Goal: Task Accomplishment & Management: Manage account settings

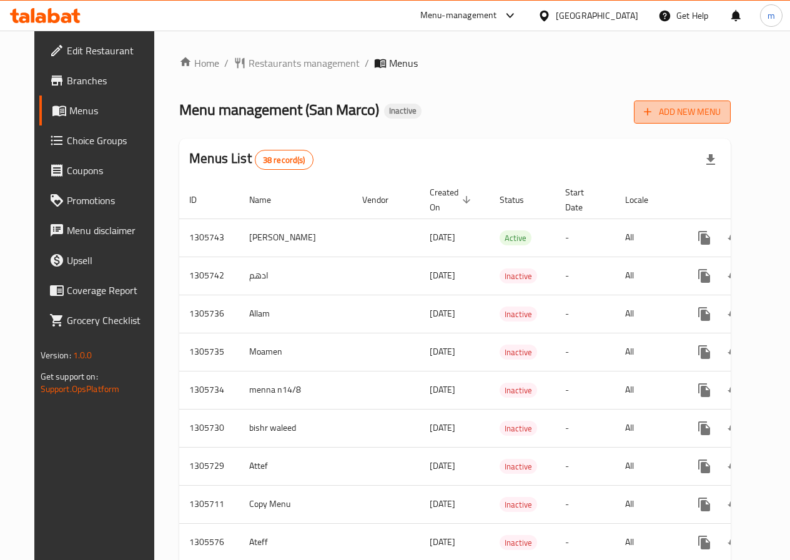
click at [695, 110] on span "Add New Menu" at bounding box center [682, 112] width 77 height 16
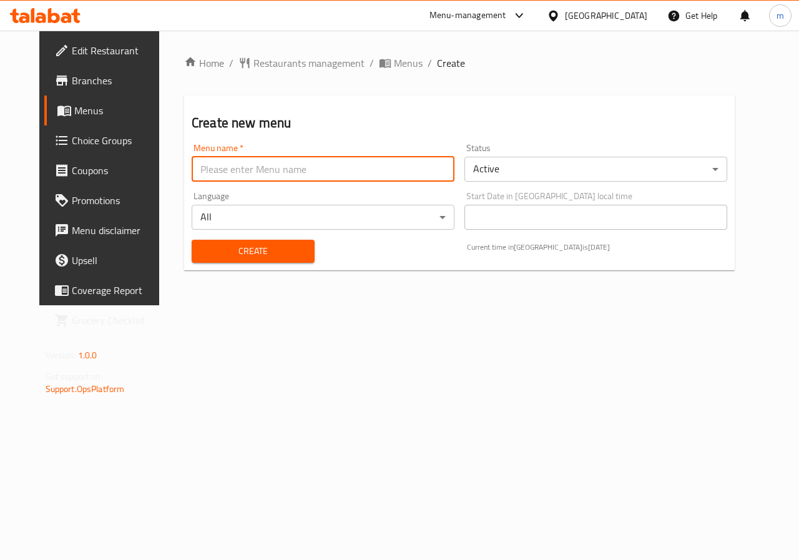
click at [264, 167] on input "text" at bounding box center [323, 169] width 263 height 25
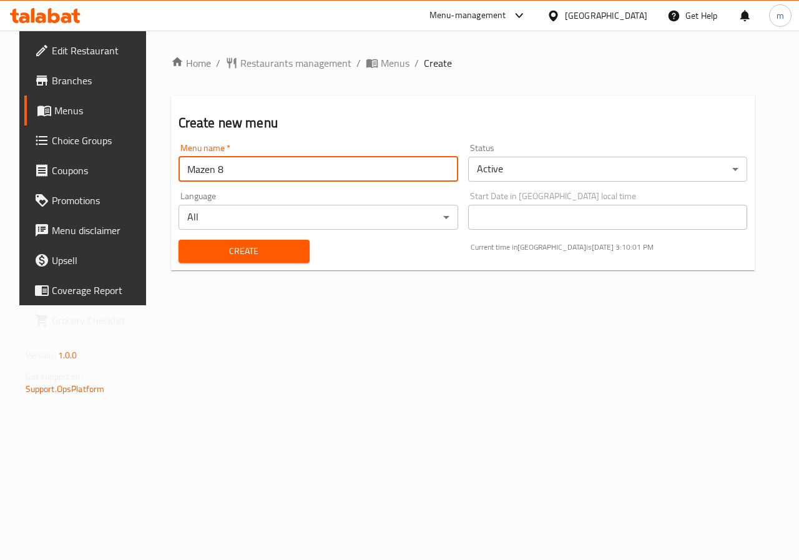
type input "Mazen 8"
click at [264, 252] on span "Create" at bounding box center [244, 251] width 111 height 16
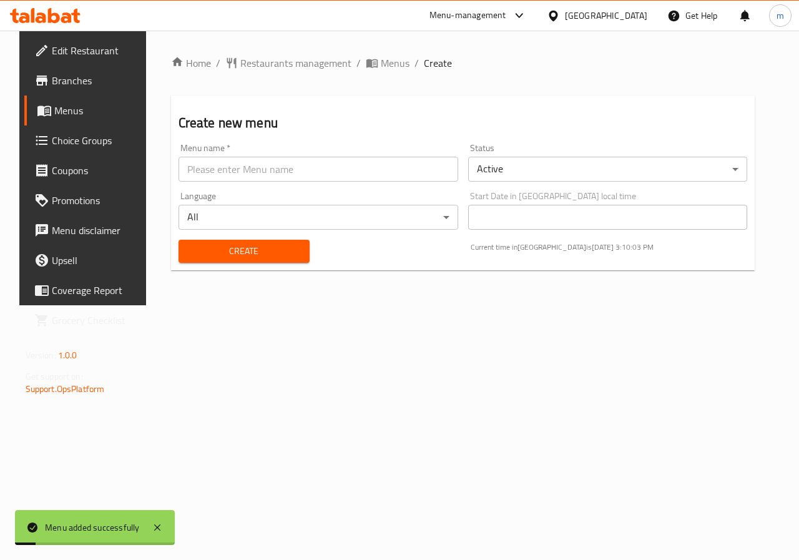
click at [61, 110] on span "Menus" at bounding box center [98, 110] width 89 height 15
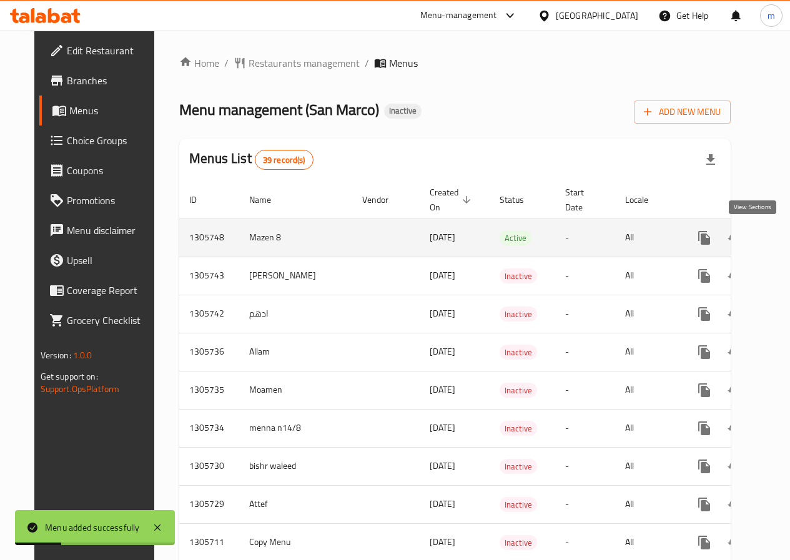
click at [787, 238] on icon "enhanced table" at bounding box center [794, 237] width 15 height 15
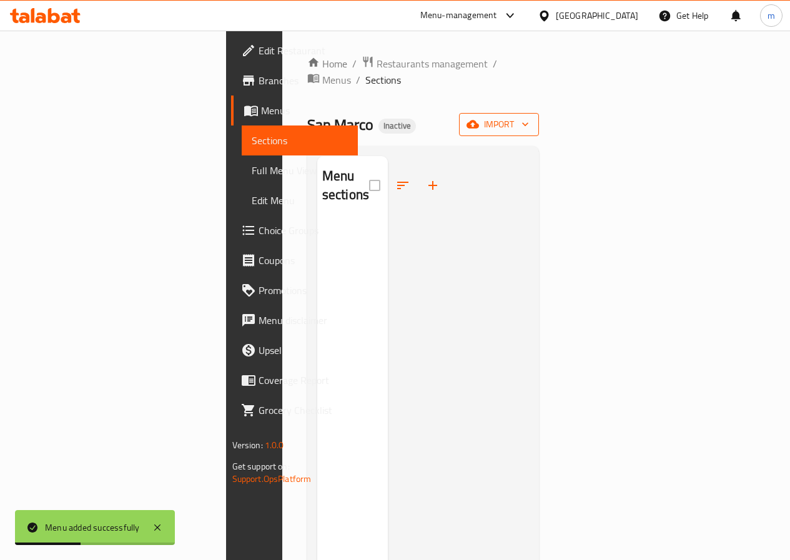
click at [539, 116] on button "import" at bounding box center [499, 124] width 80 height 23
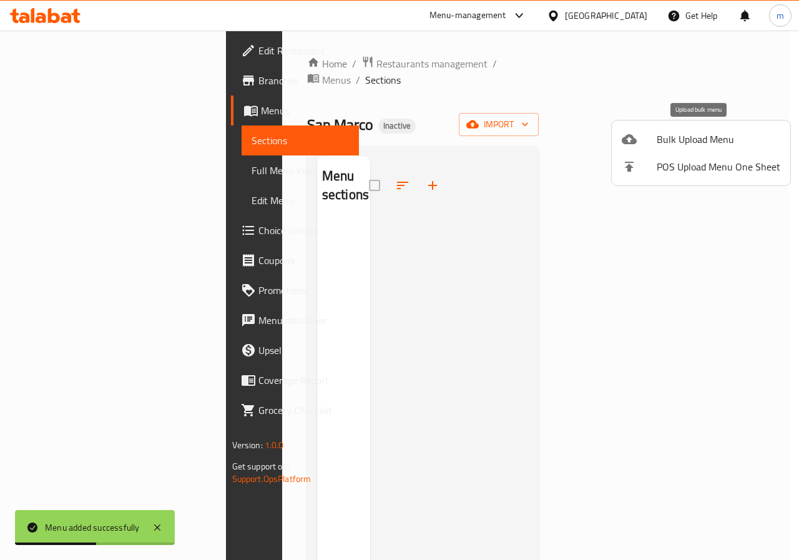
click at [673, 143] on span "Bulk Upload Menu" at bounding box center [719, 139] width 124 height 15
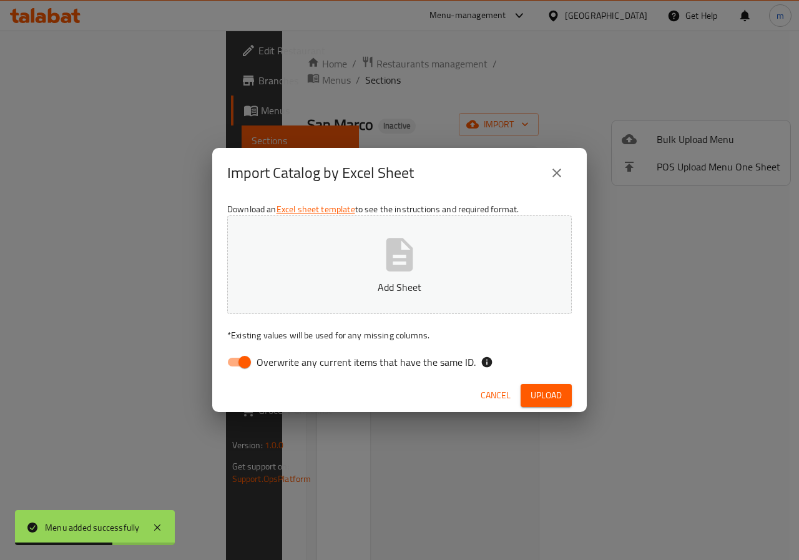
click at [220, 365] on input "Overwrite any current items that have the same ID." at bounding box center [244, 362] width 71 height 24
checkbox input "false"
click at [350, 240] on button "Add Sheet" at bounding box center [399, 264] width 345 height 99
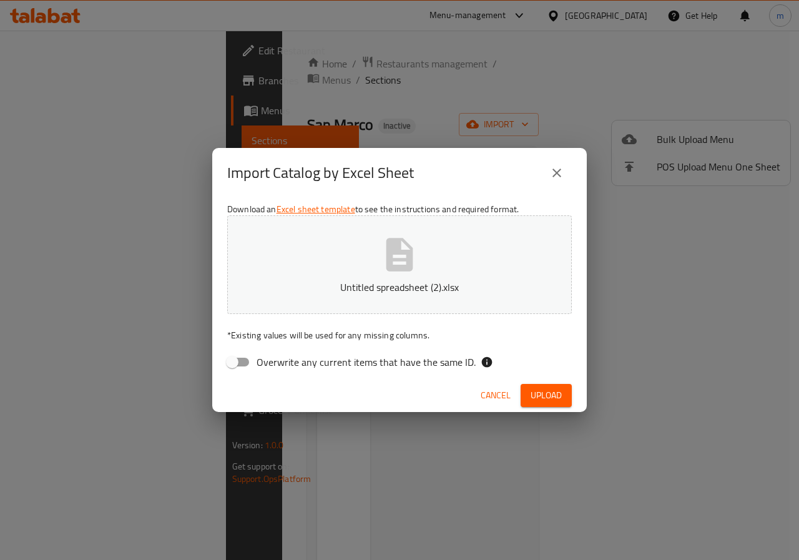
click at [549, 394] on span "Upload" at bounding box center [546, 396] width 31 height 16
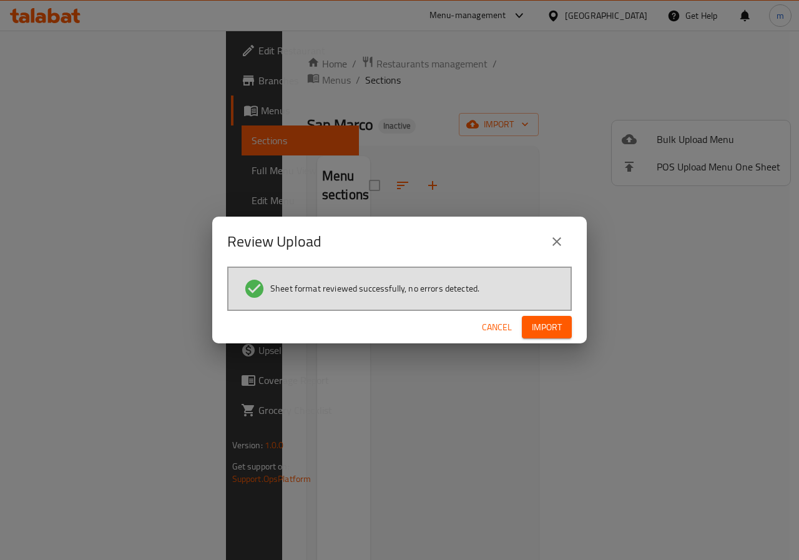
click at [546, 326] on span "Import" at bounding box center [547, 328] width 30 height 16
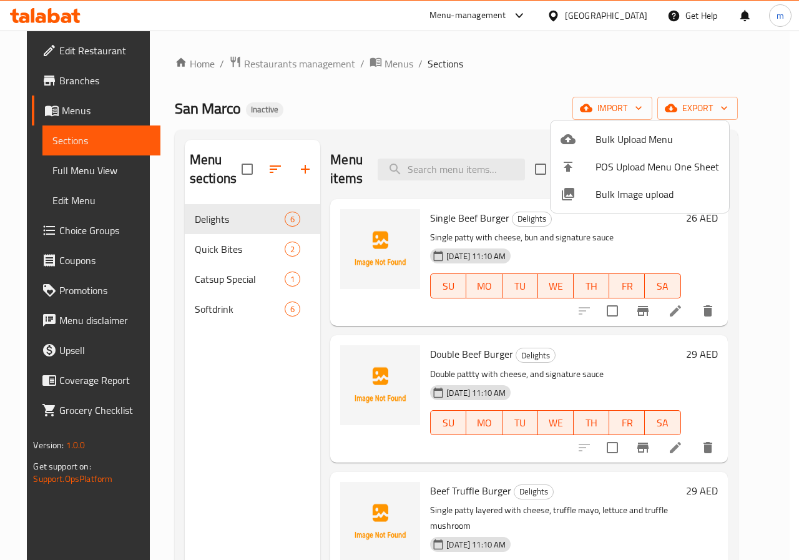
click at [267, 246] on div at bounding box center [399, 280] width 799 height 560
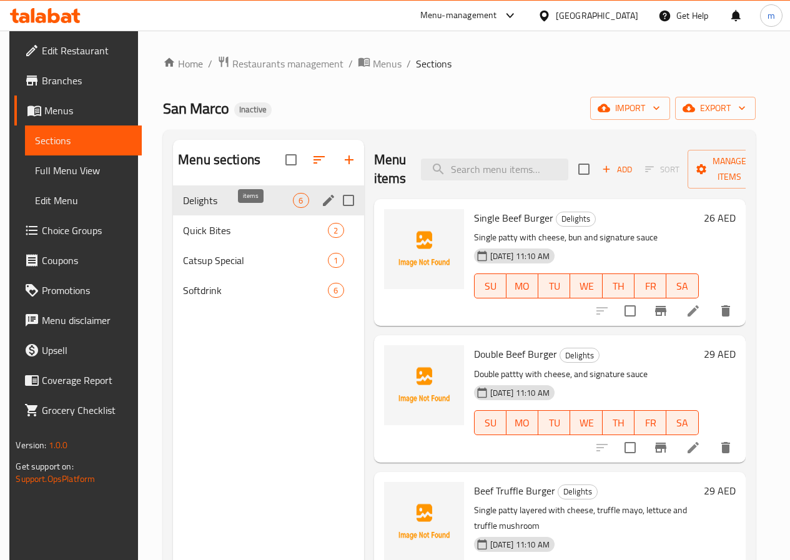
drag, startPoint x: 253, startPoint y: 217, endPoint x: 259, endPoint y: 235, distance: 18.4
click at [293, 207] on span "6" at bounding box center [300, 201] width 14 height 12
click at [221, 238] on span "Quick Bites" at bounding box center [238, 230] width 110 height 15
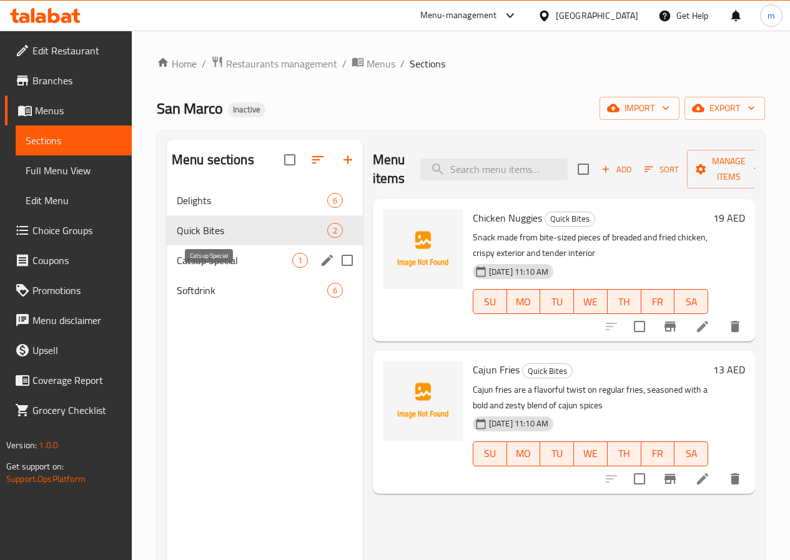
click at [217, 268] on span "Catsup Special" at bounding box center [234, 260] width 115 height 15
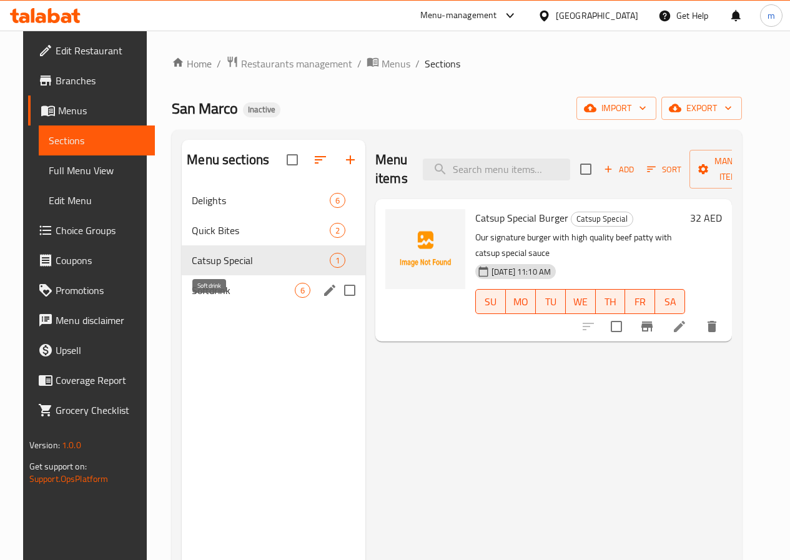
click at [195, 298] on span "Softdrink" at bounding box center [243, 290] width 103 height 15
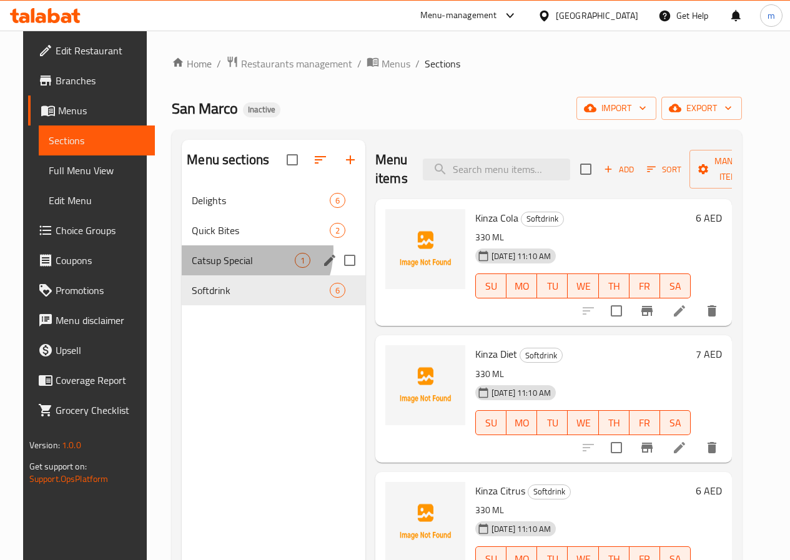
click at [227, 268] on div "Catsup Special 1" at bounding box center [274, 260] width 184 height 30
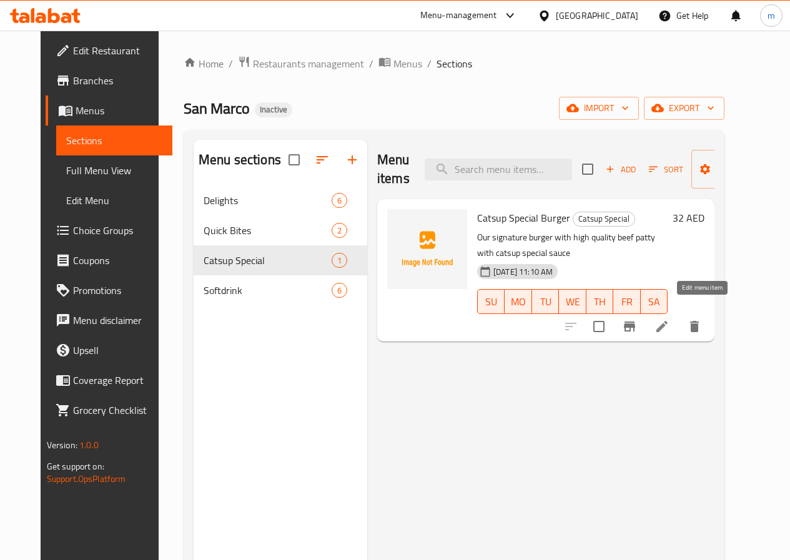
click at [669, 319] on icon at bounding box center [661, 326] width 15 height 15
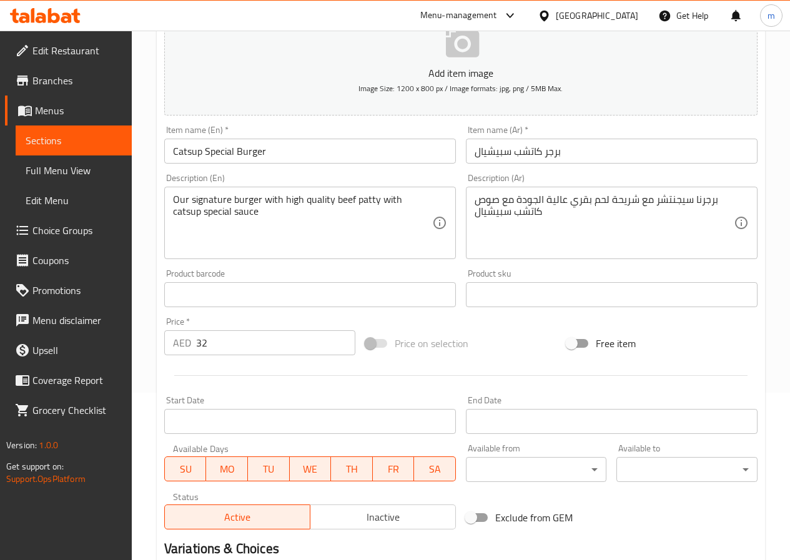
scroll to position [187, 0]
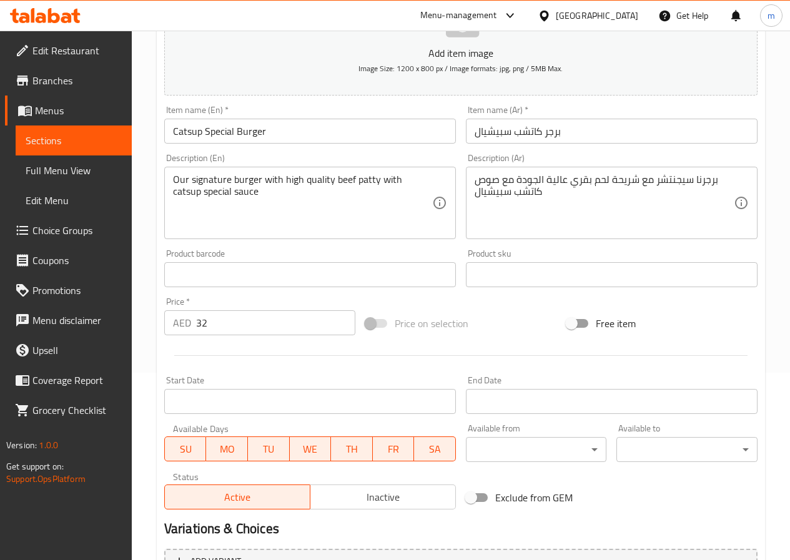
click at [62, 114] on span "Menus" at bounding box center [78, 110] width 87 height 15
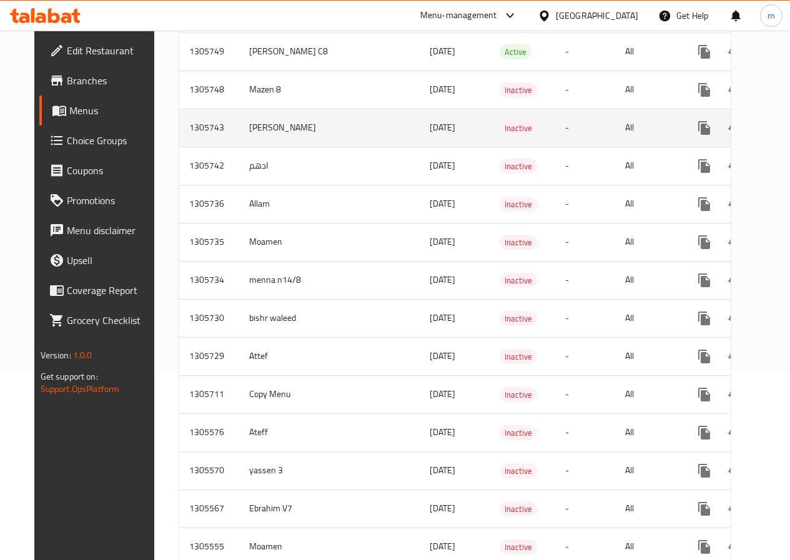
scroll to position [62, 0]
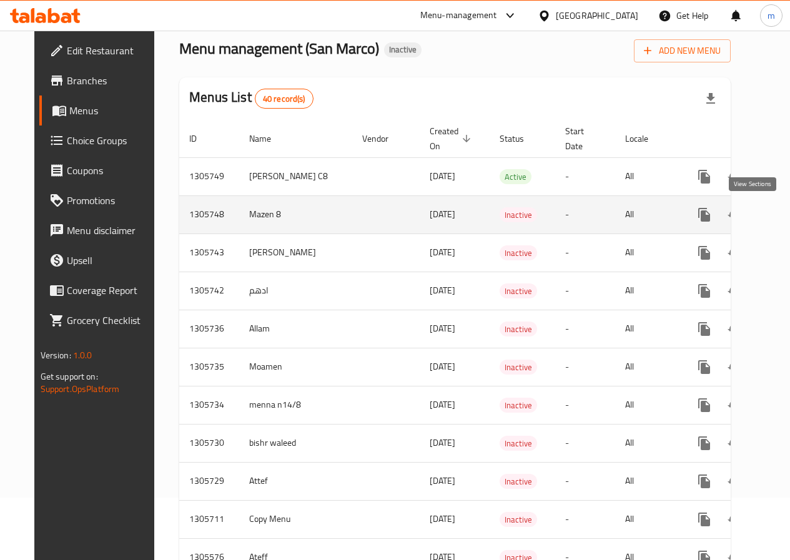
click at [787, 209] on icon "enhanced table" at bounding box center [794, 214] width 15 height 15
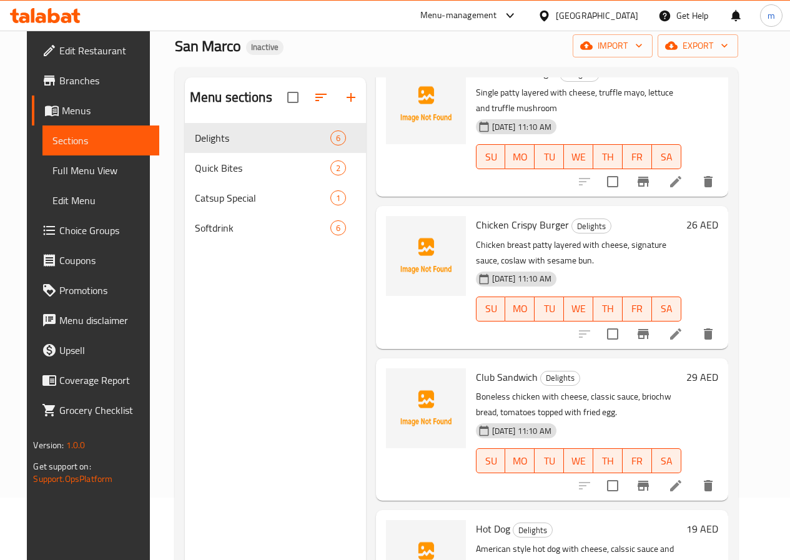
scroll to position [175, 0]
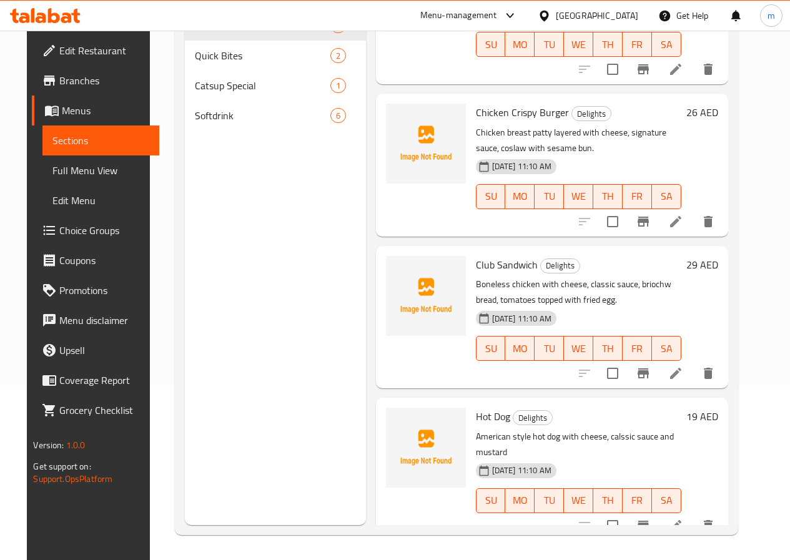
click at [87, 163] on span "Full Menu View" at bounding box center [100, 170] width 96 height 15
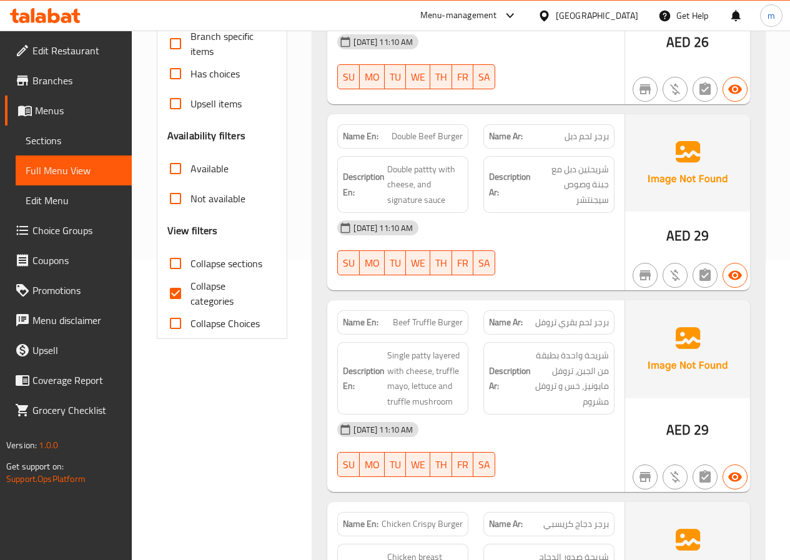
scroll to position [300, 0]
click at [407, 130] on span "Double Beef Burger" at bounding box center [426, 136] width 71 height 13
copy span "Double"
click at [439, 157] on div "Description En: Double pattty with cheese, and signature sauce" at bounding box center [402, 185] width 131 height 57
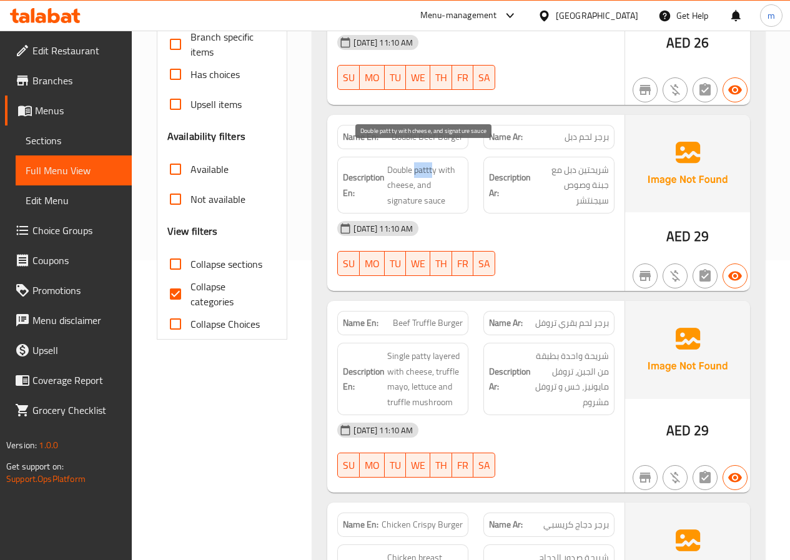
drag, startPoint x: 433, startPoint y: 153, endPoint x: 416, endPoint y: 157, distance: 17.3
click at [416, 162] on span "Double pattty with cheese, and signature sauce" at bounding box center [425, 185] width 76 height 46
click at [456, 169] on span "Double pattty with cheese, and signature sauce" at bounding box center [425, 185] width 76 height 46
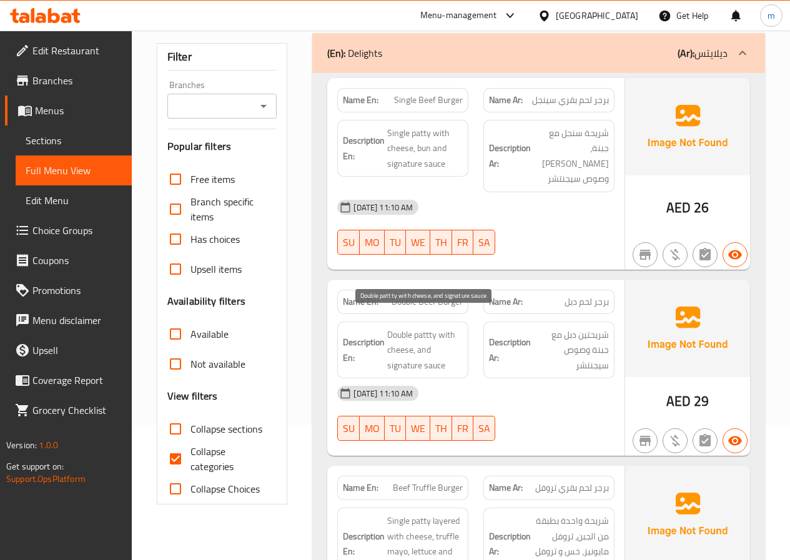
scroll to position [112, 0]
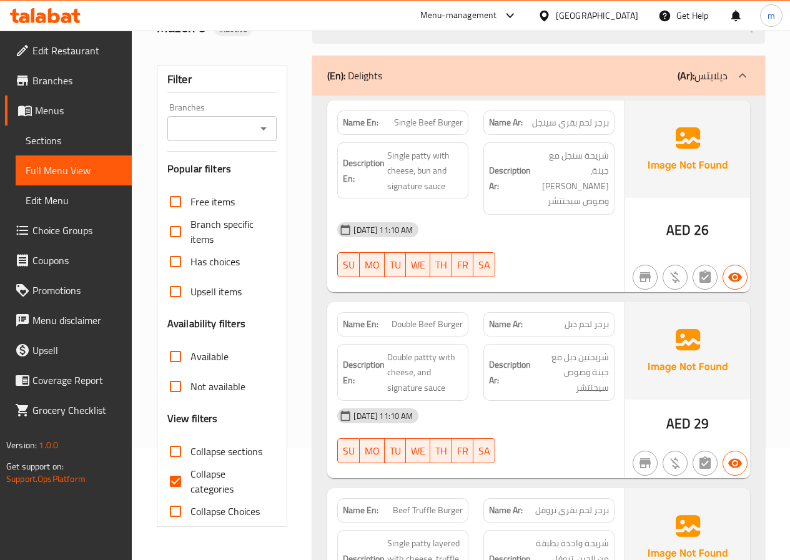
click at [61, 135] on span "Sections" at bounding box center [74, 140] width 96 height 15
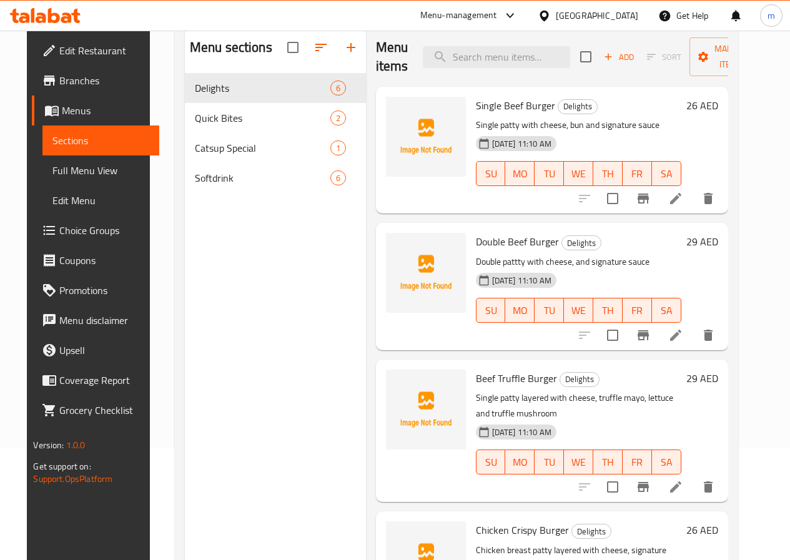
click at [693, 335] on li at bounding box center [675, 335] width 35 height 22
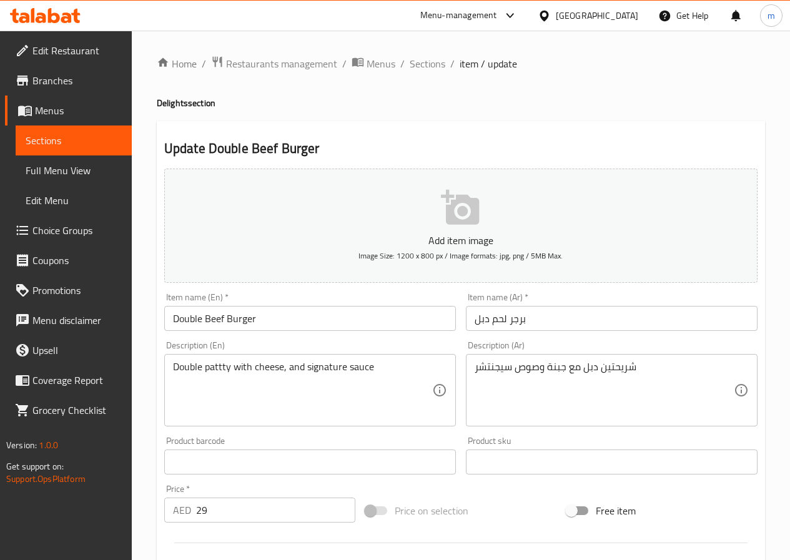
click at [481, 320] on input "برجر لحم دبل" at bounding box center [612, 318] width 292 height 25
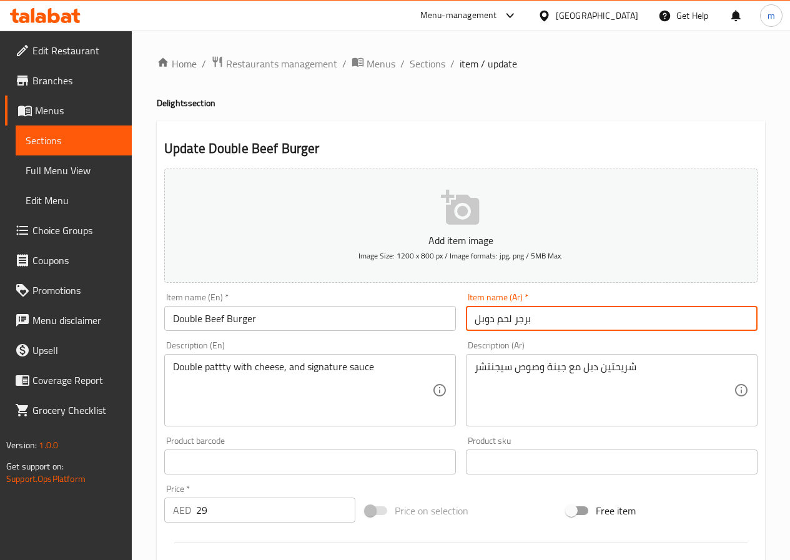
type input "برجر لحم دوبل"
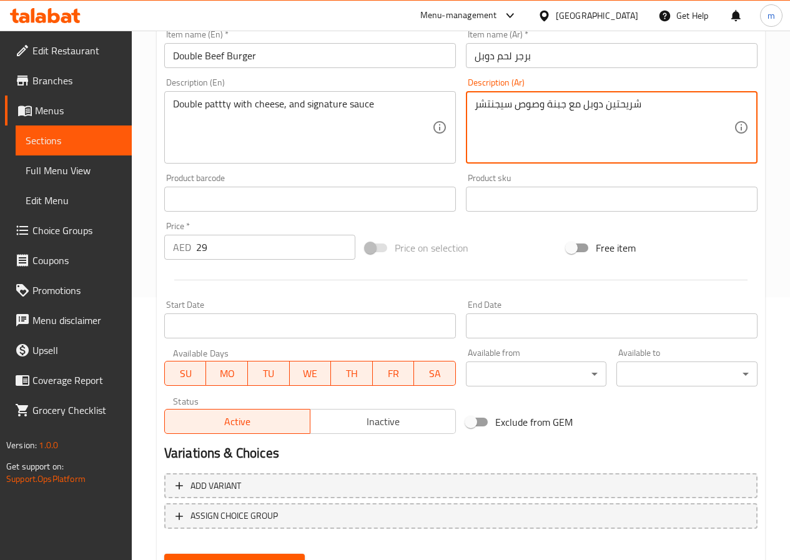
scroll to position [322, 0]
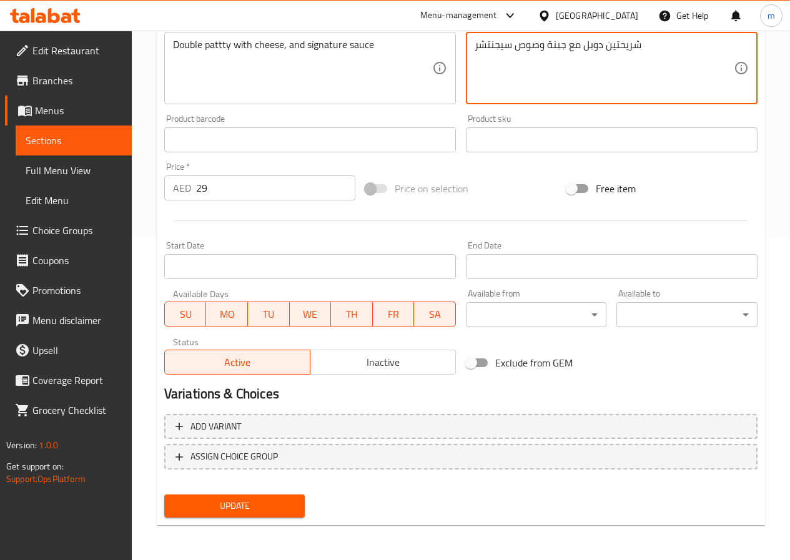
type textarea "شريحتين دوبل مع جبنة وصوص سيجنتشر"
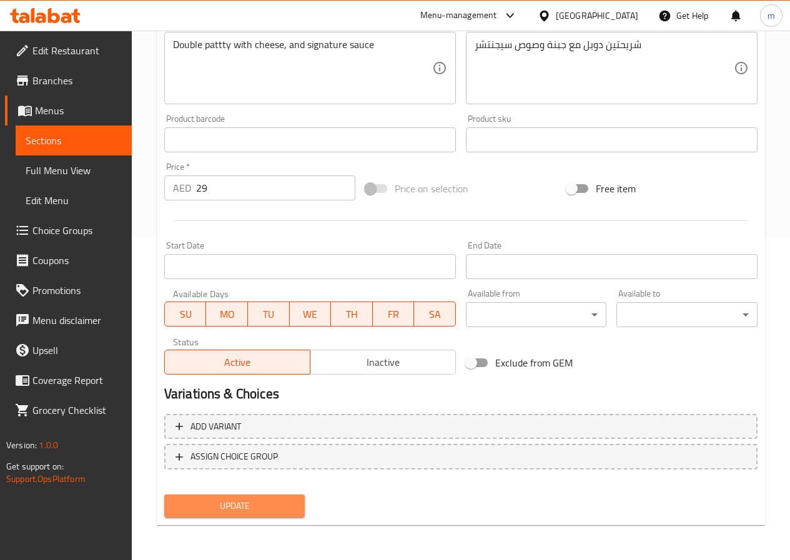
click at [248, 506] on span "Update" at bounding box center [234, 506] width 121 height 16
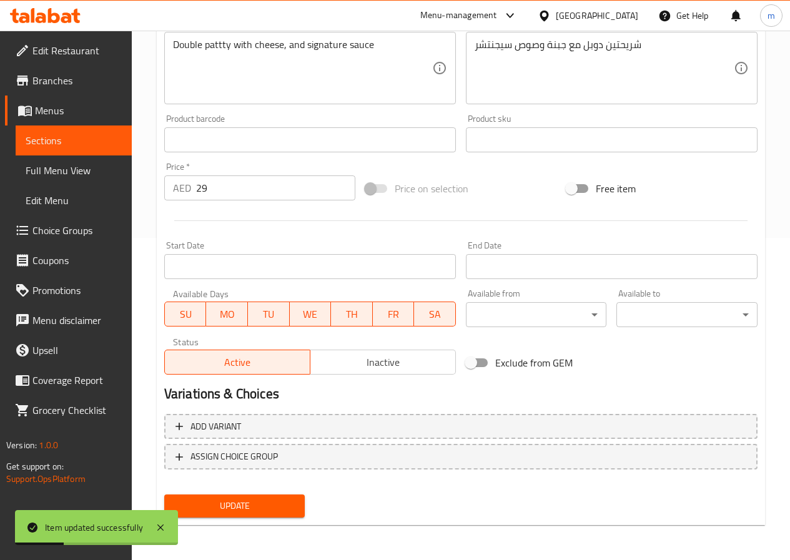
click at [122, 149] on link "Sections" at bounding box center [74, 140] width 116 height 30
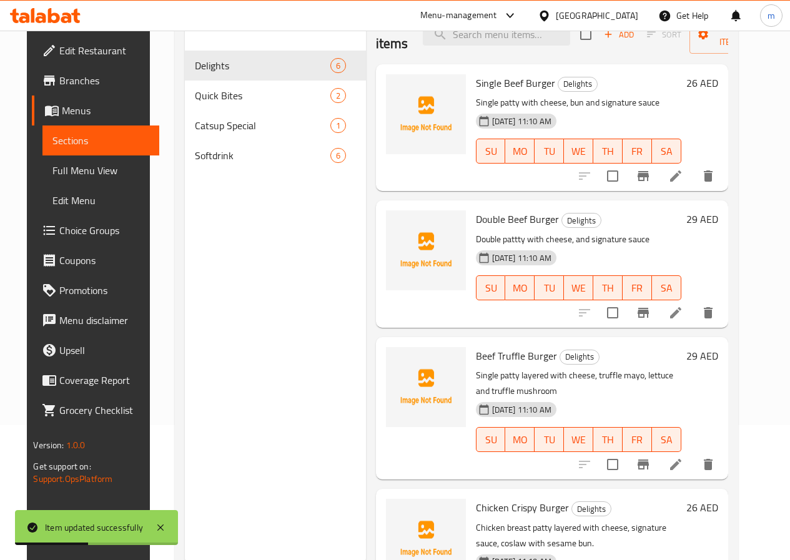
scroll to position [112, 0]
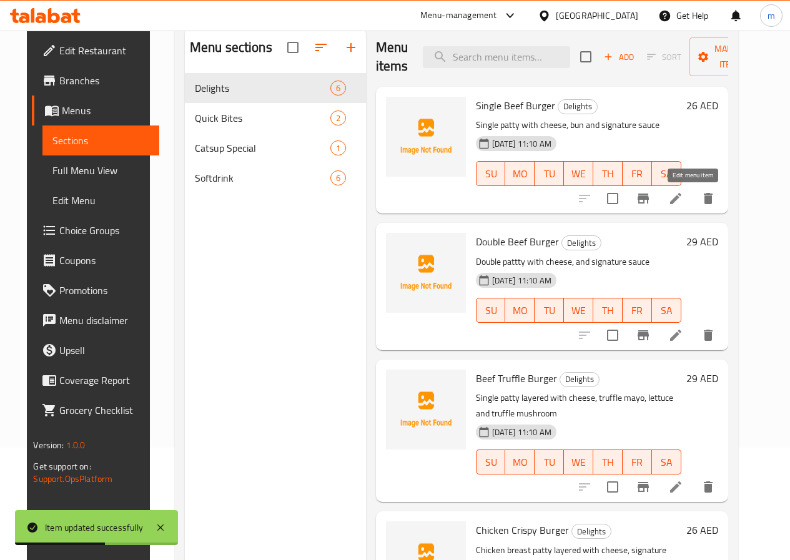
click at [681, 196] on icon at bounding box center [675, 198] width 11 height 11
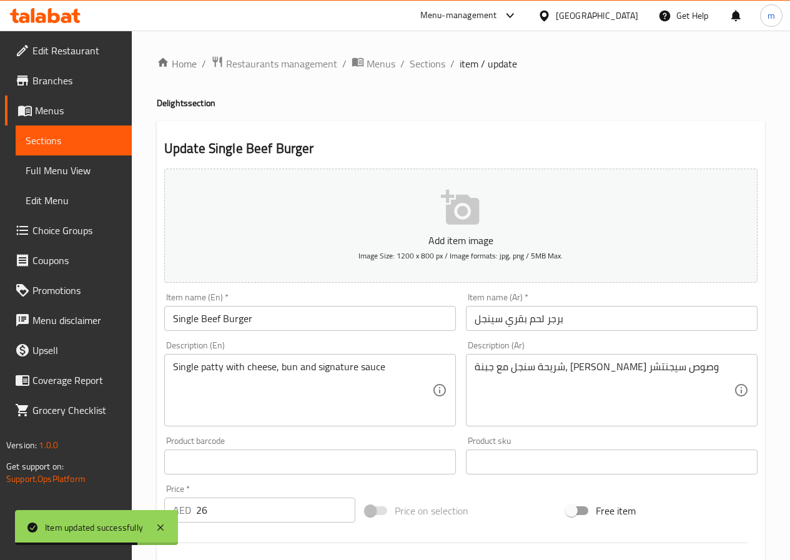
click at [46, 134] on span "Sections" at bounding box center [74, 140] width 96 height 15
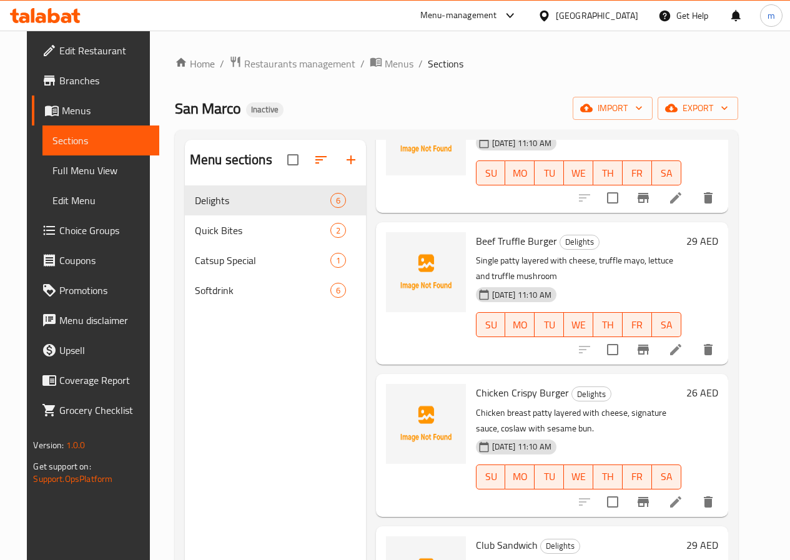
scroll to position [355, 0]
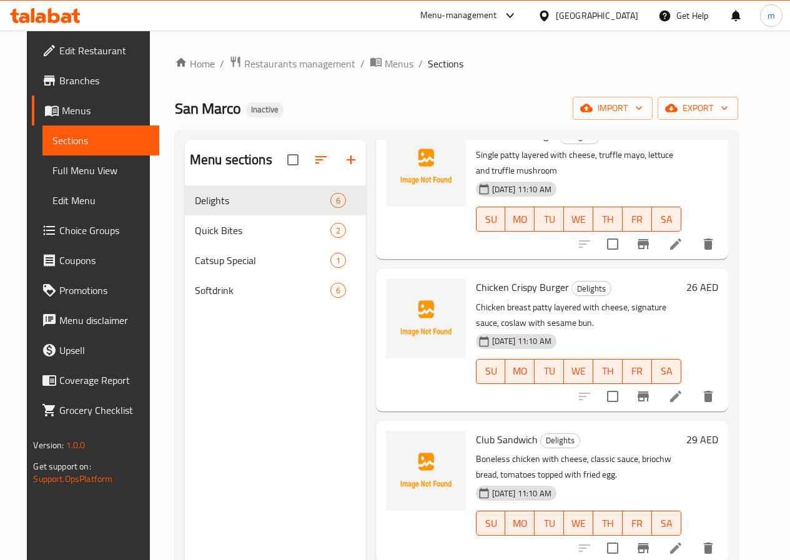
click at [52, 175] on span "Full Menu View" at bounding box center [100, 170] width 96 height 15
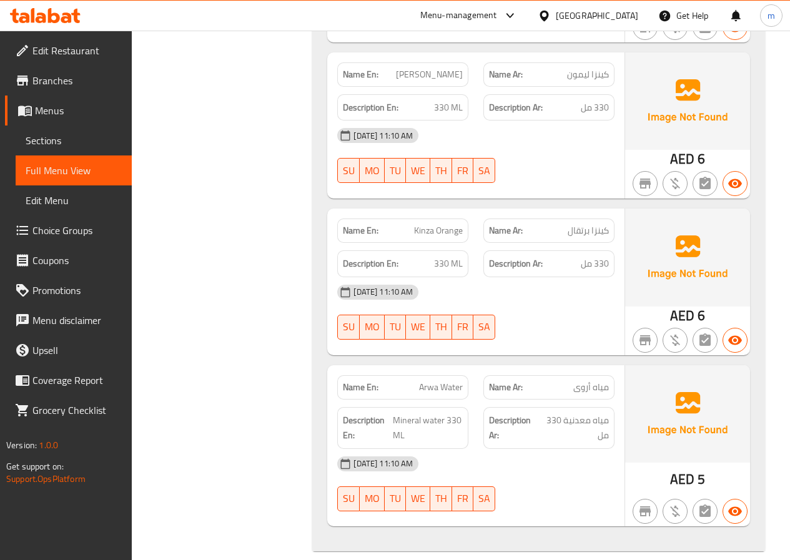
scroll to position [2777, 0]
click at [43, 109] on span "Menus" at bounding box center [78, 110] width 87 height 15
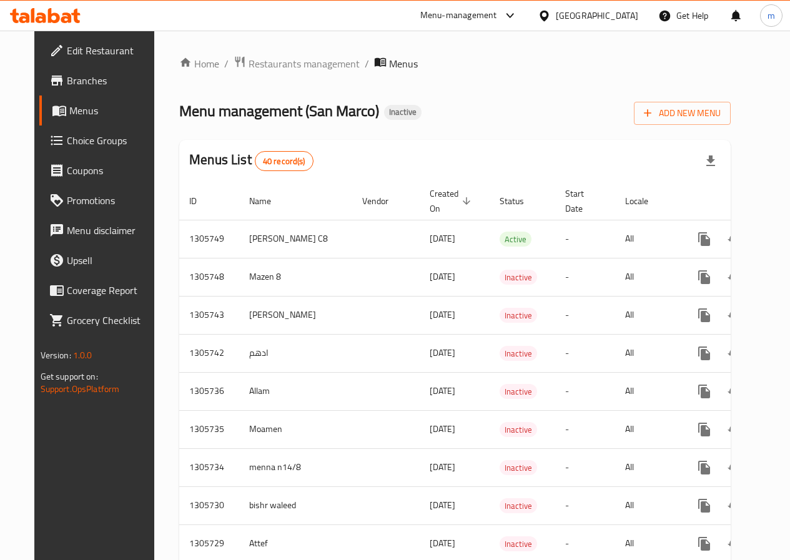
click at [84, 86] on span "Branches" at bounding box center [111, 80] width 89 height 15
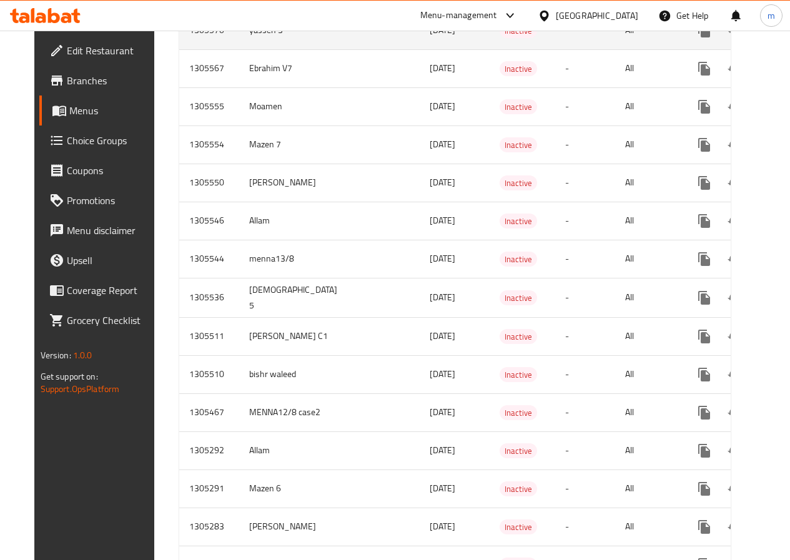
scroll to position [687, 0]
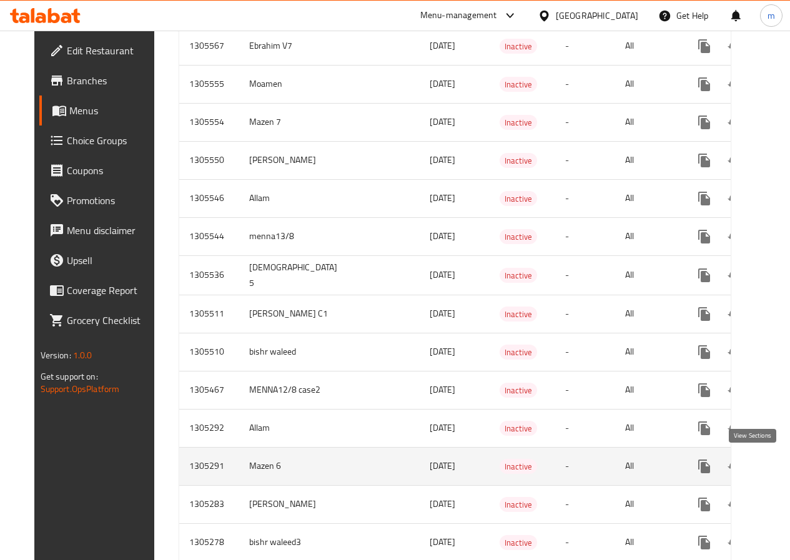
click at [787, 466] on icon "enhanced table" at bounding box center [794, 466] width 15 height 15
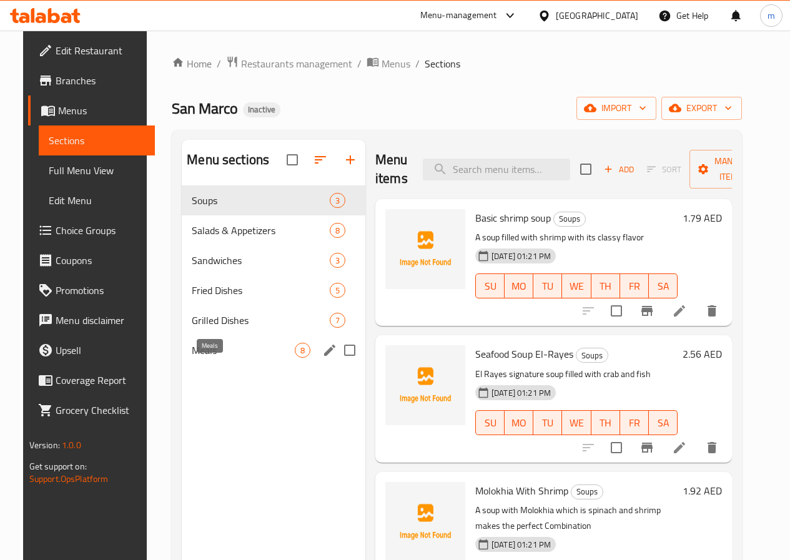
click at [205, 358] on span "Meals" at bounding box center [243, 350] width 103 height 15
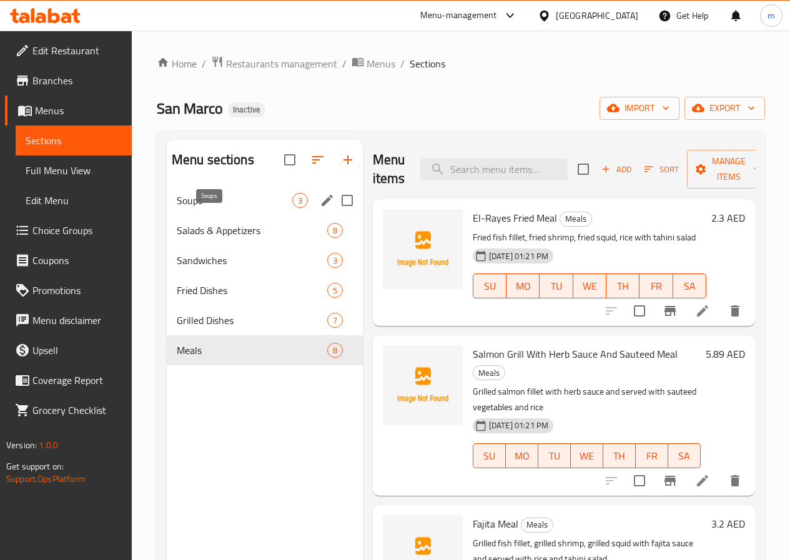
click at [220, 208] on span "Soups" at bounding box center [234, 200] width 115 height 15
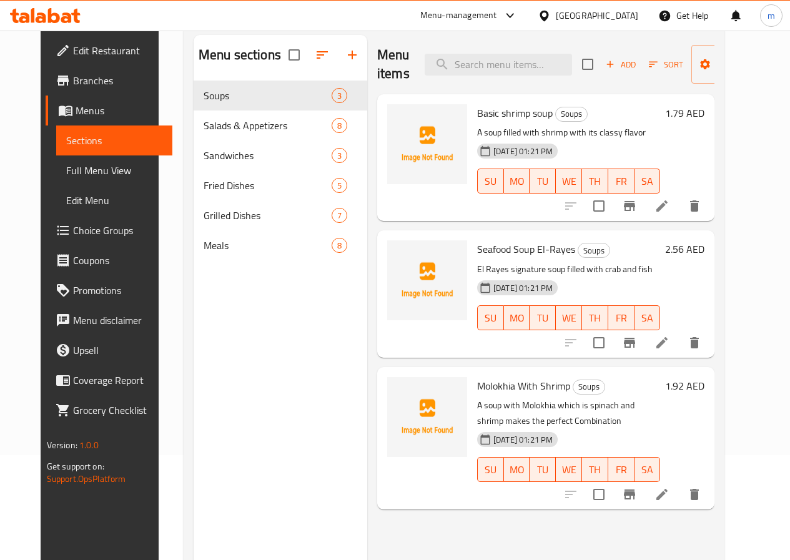
scroll to position [125, 0]
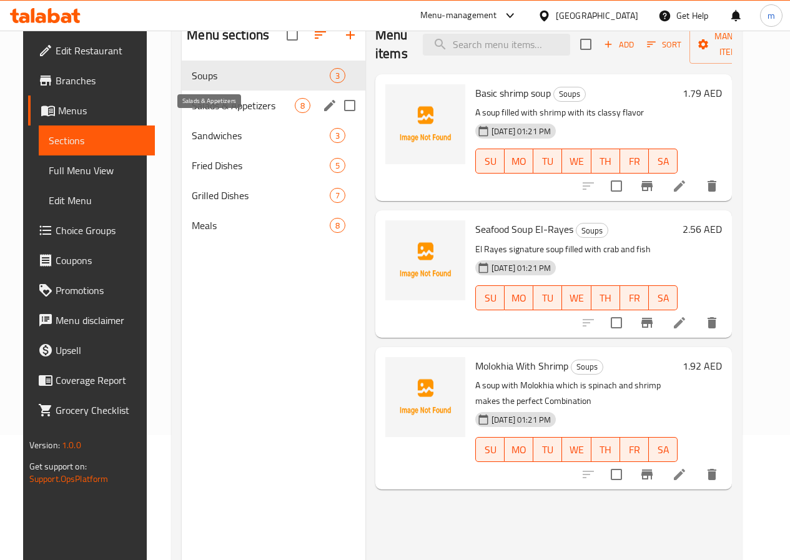
click at [224, 113] on span "Salads & Appetizers" at bounding box center [243, 105] width 103 height 15
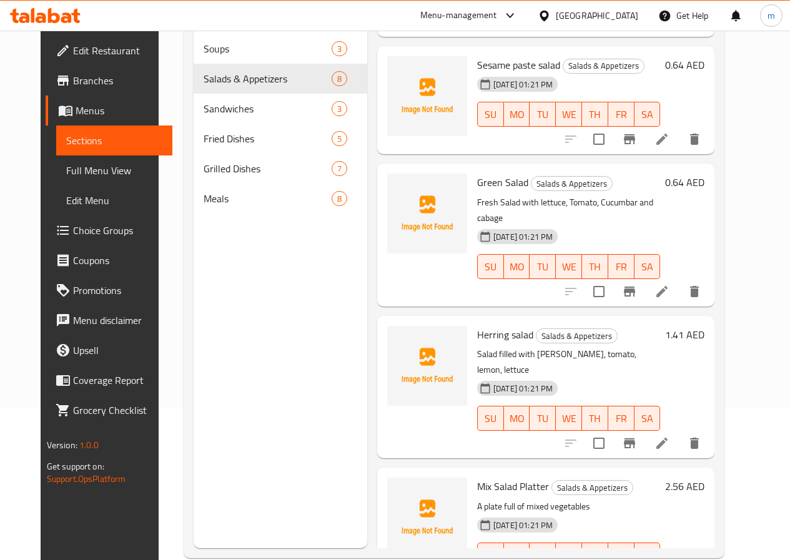
scroll to position [175, 0]
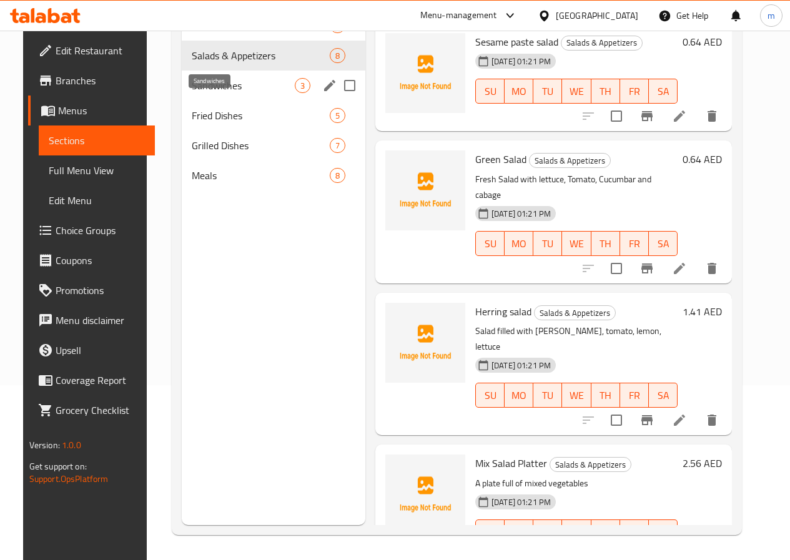
click at [218, 93] on span "Sandwiches" at bounding box center [243, 85] width 103 height 15
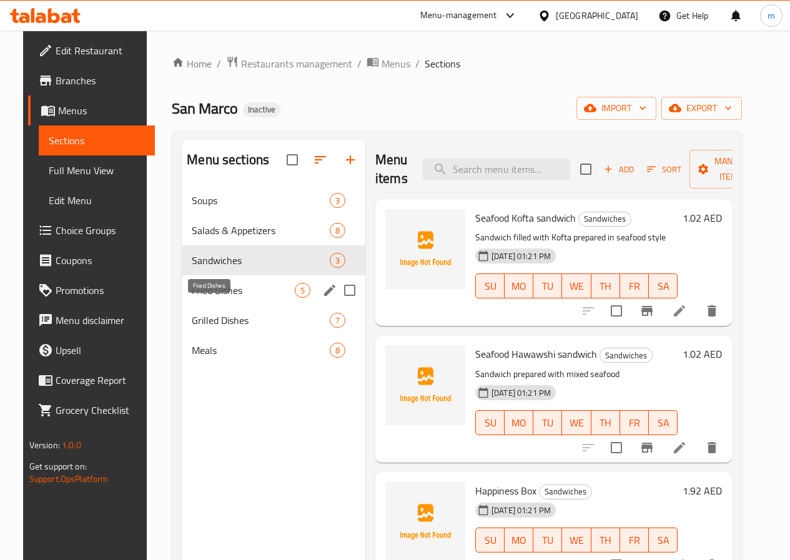
click at [214, 298] on span "Fried Dishes" at bounding box center [243, 290] width 103 height 15
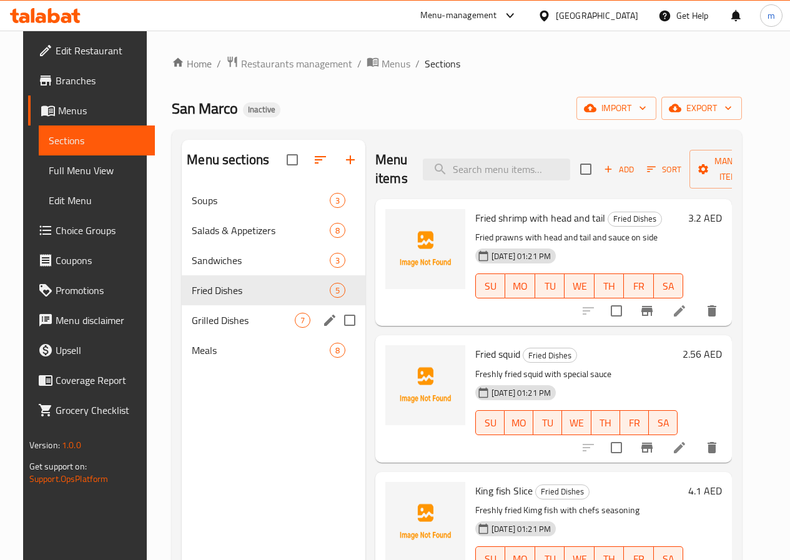
click at [222, 328] on span "Grilled Dishes" at bounding box center [243, 320] width 103 height 15
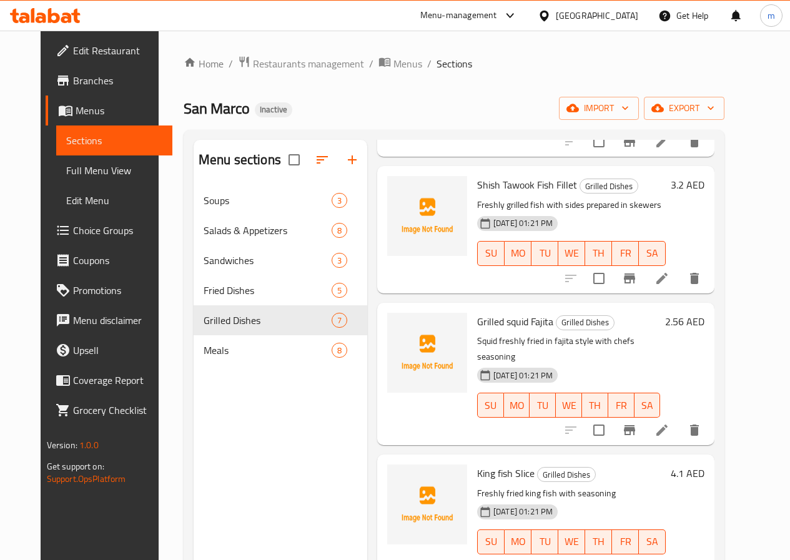
scroll to position [445, 0]
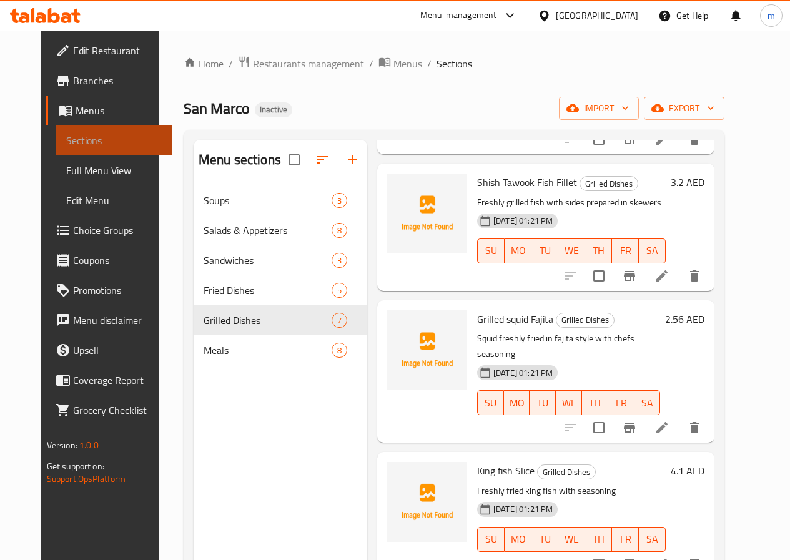
click at [69, 145] on span "Sections" at bounding box center [114, 140] width 96 height 15
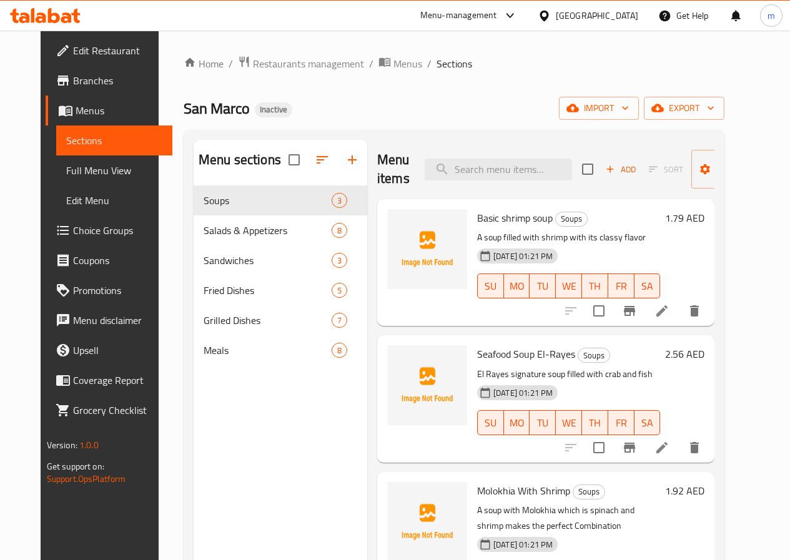
click at [76, 111] on span "Menus" at bounding box center [119, 110] width 87 height 15
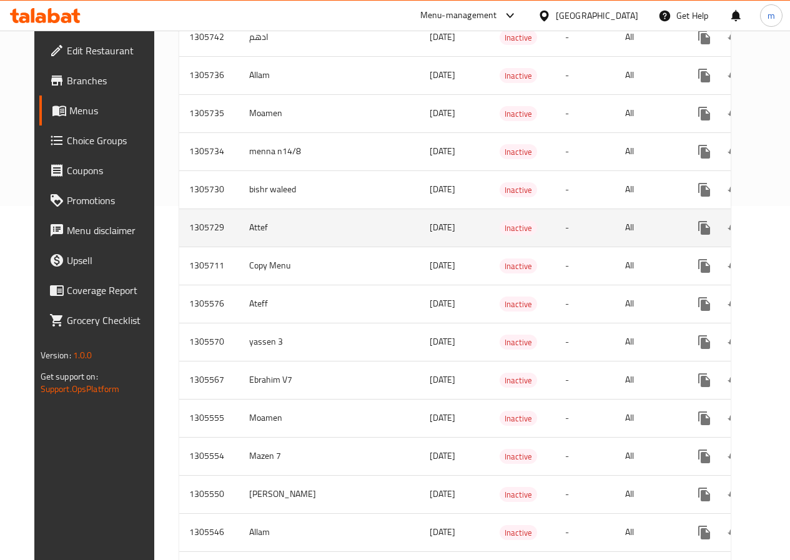
scroll to position [437, 0]
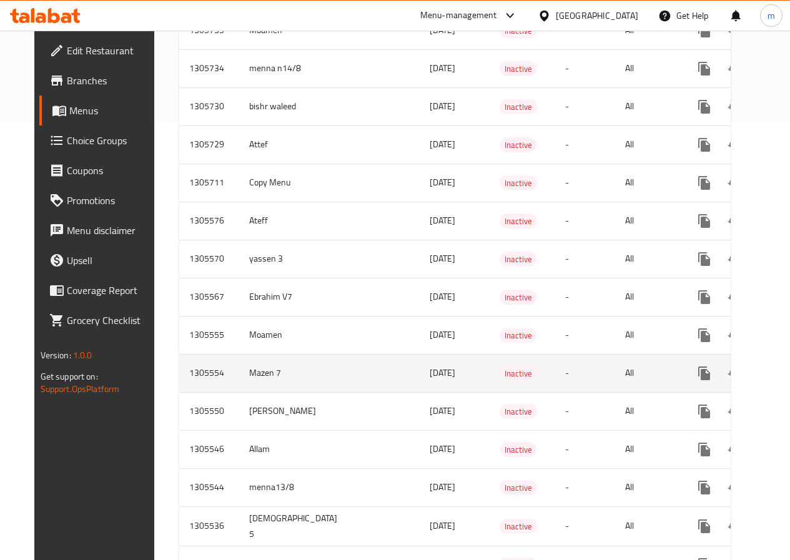
click at [789, 375] on icon "enhanced table" at bounding box center [794, 373] width 11 height 11
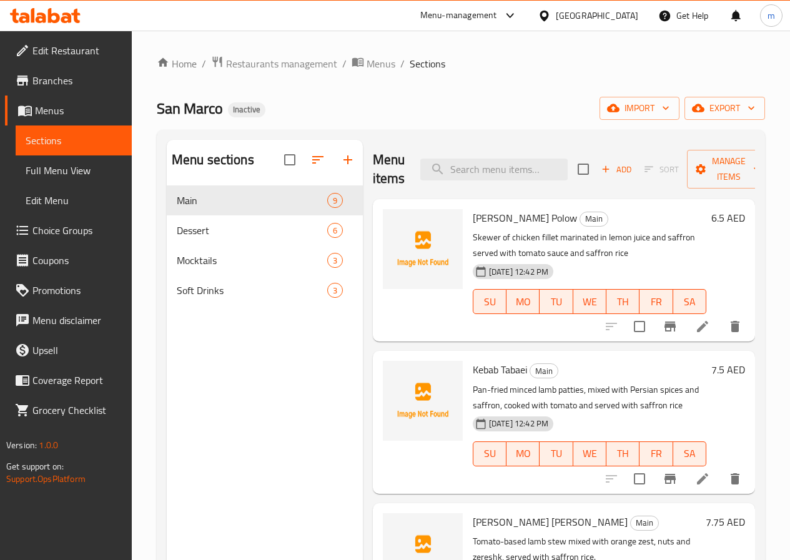
click at [692, 488] on li at bounding box center [702, 479] width 35 height 22
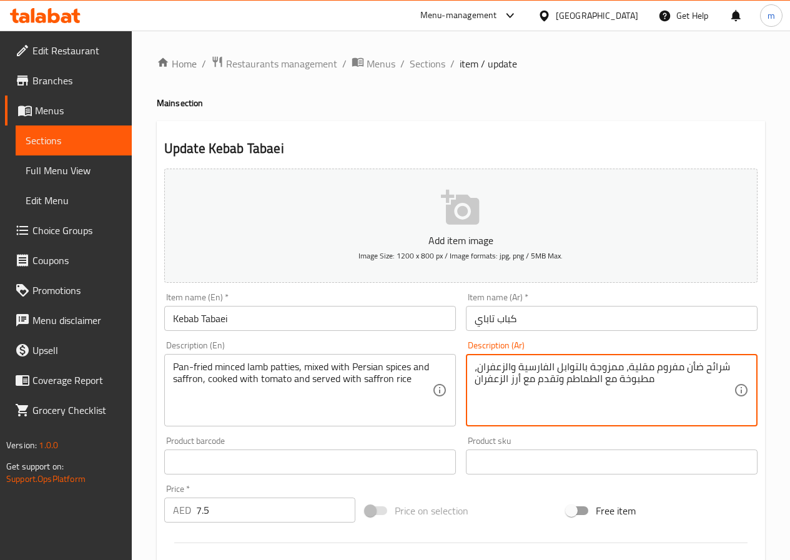
click at [627, 368] on textarea "شرائح ضأن مفروم مقلية، ممزوجة بالتوابل الفارسية والزعفران، مطبوخة مع الطماطم وت…" at bounding box center [603, 390] width 259 height 59
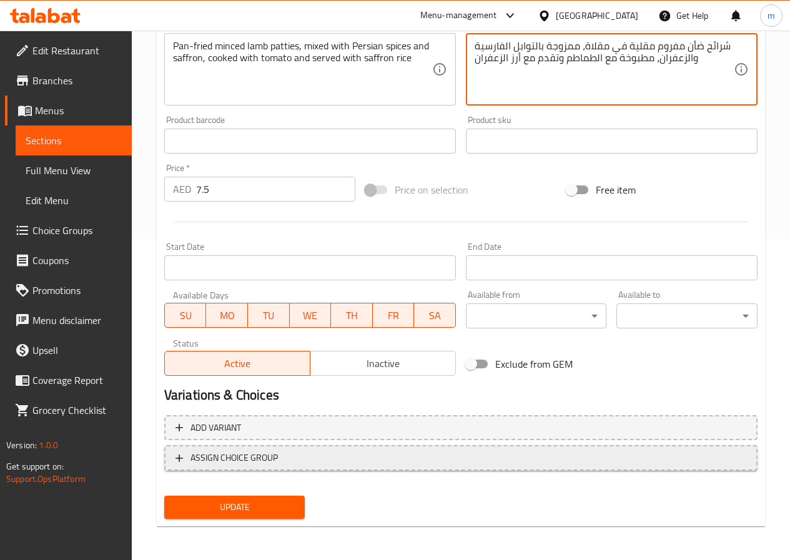
scroll to position [322, 0]
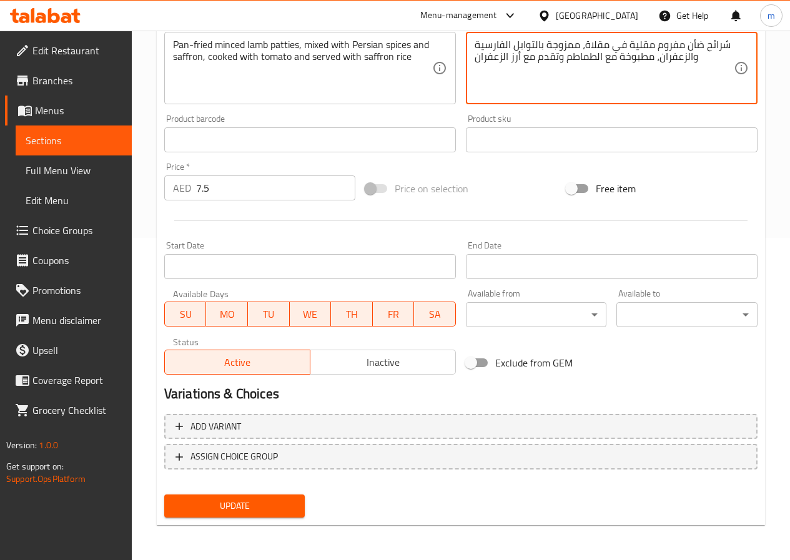
type textarea "شرائح ضأن مفروم مقلية في مقلاة، ممزوجة بالتوابل الفارسية والزعفران، مطبوخة مع ا…"
click at [280, 505] on span "Update" at bounding box center [234, 506] width 121 height 16
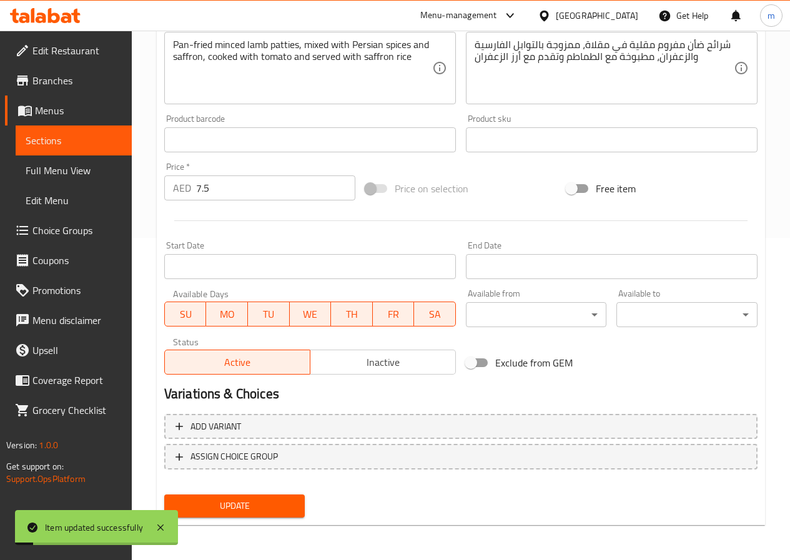
click at [77, 141] on span "Sections" at bounding box center [74, 140] width 96 height 15
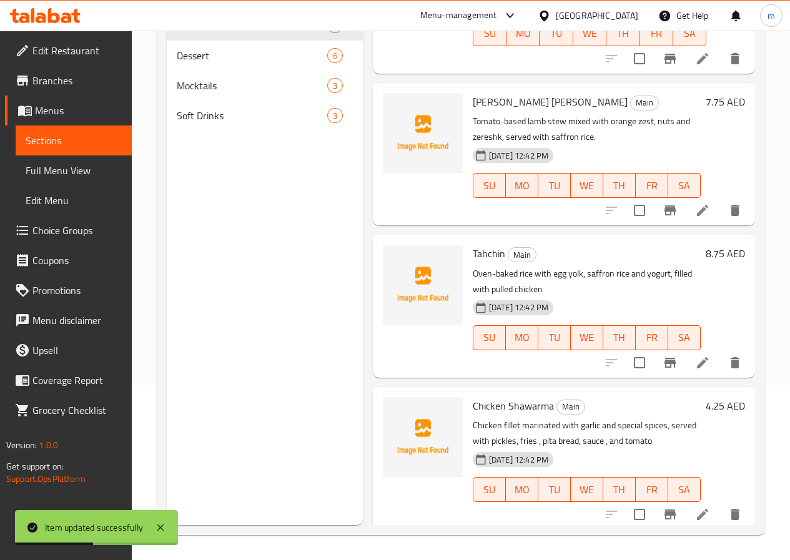
scroll to position [437, 0]
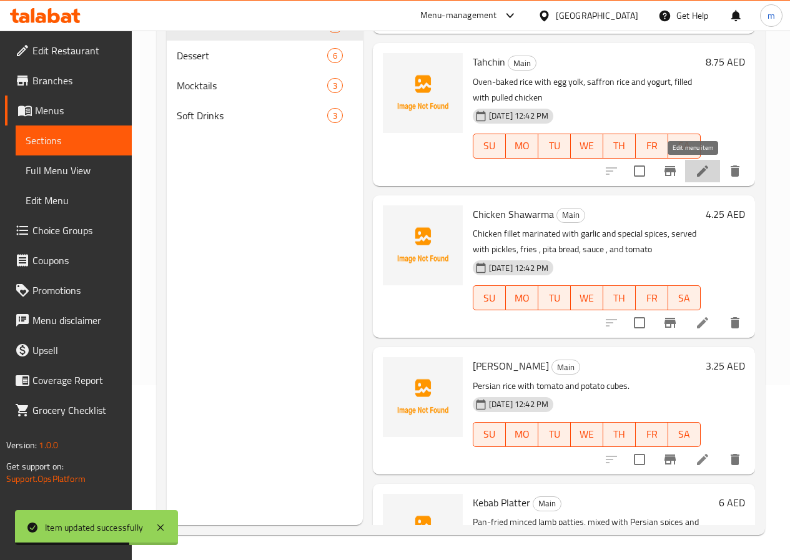
click at [695, 170] on icon at bounding box center [702, 171] width 15 height 15
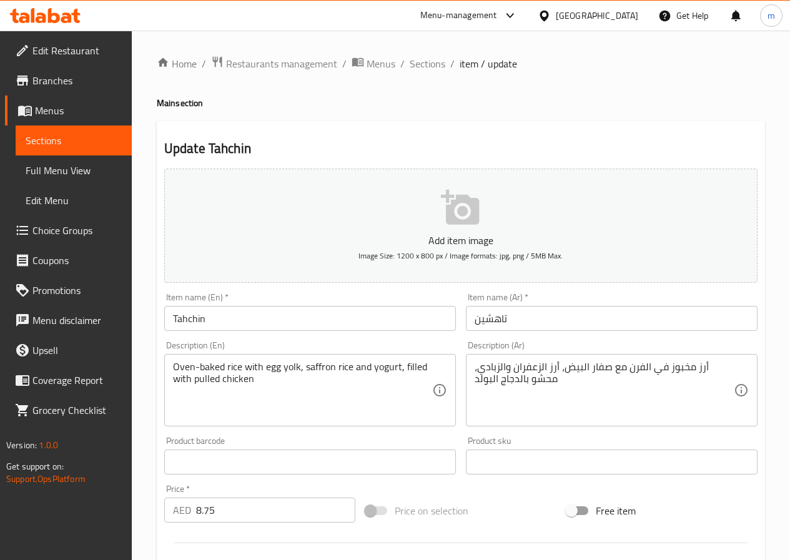
click at [50, 140] on span "Sections" at bounding box center [74, 140] width 96 height 15
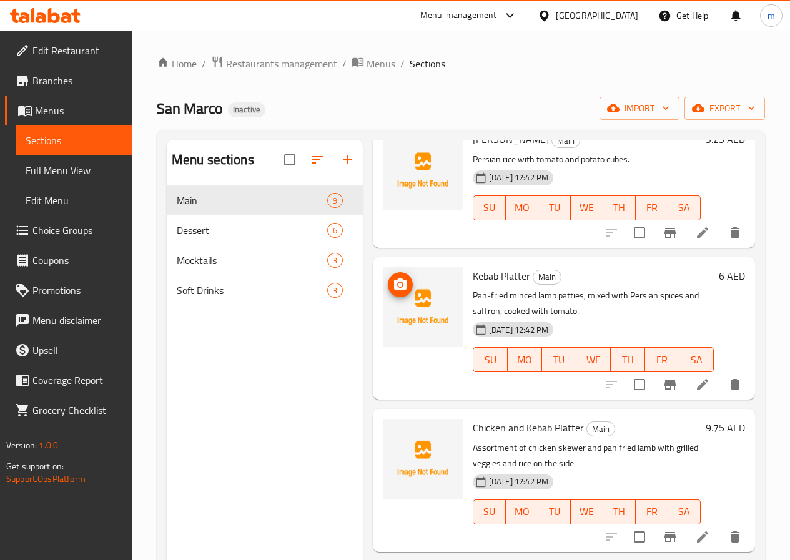
scroll to position [842, 0]
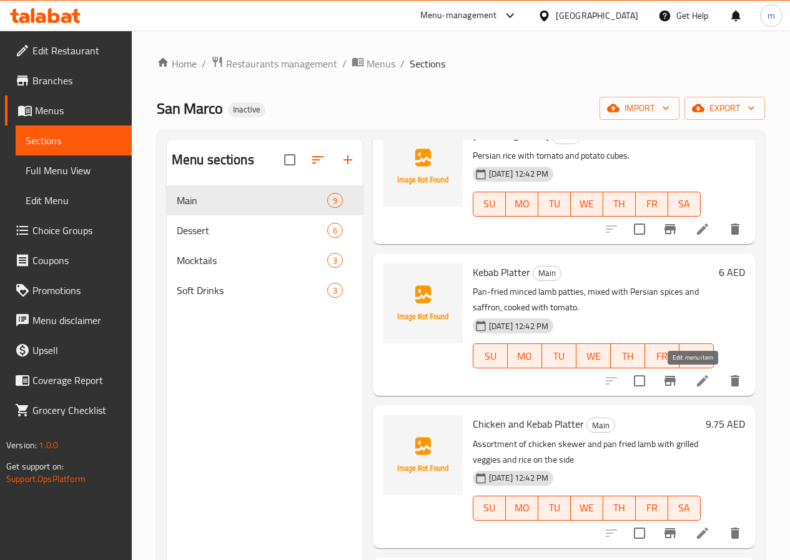
click at [695, 377] on icon at bounding box center [702, 380] width 15 height 15
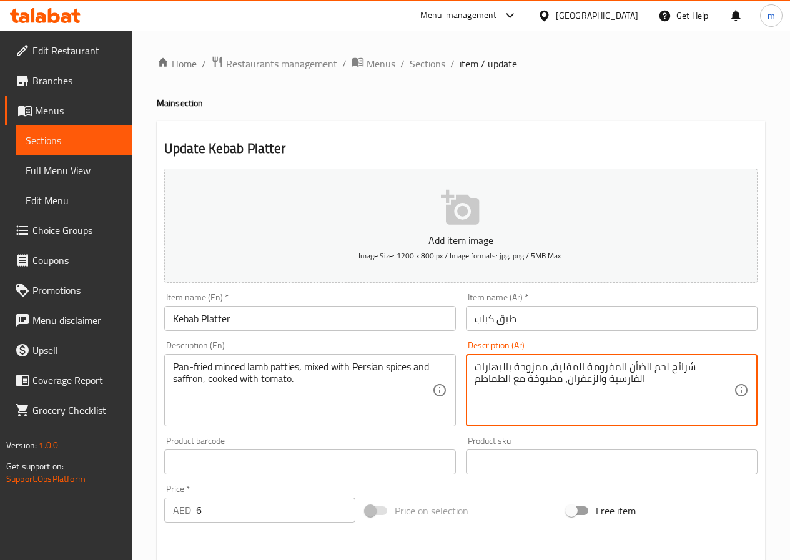
drag, startPoint x: 689, startPoint y: 366, endPoint x: 705, endPoint y: 364, distance: 17.0
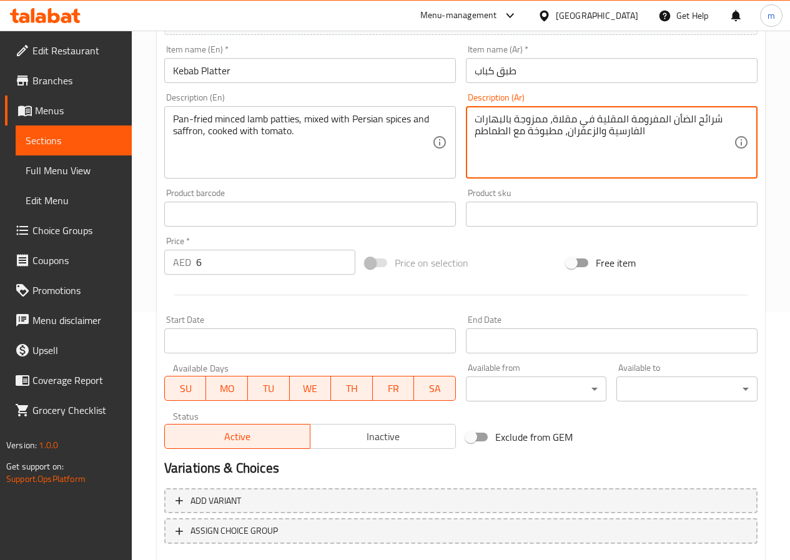
scroll to position [312, 0]
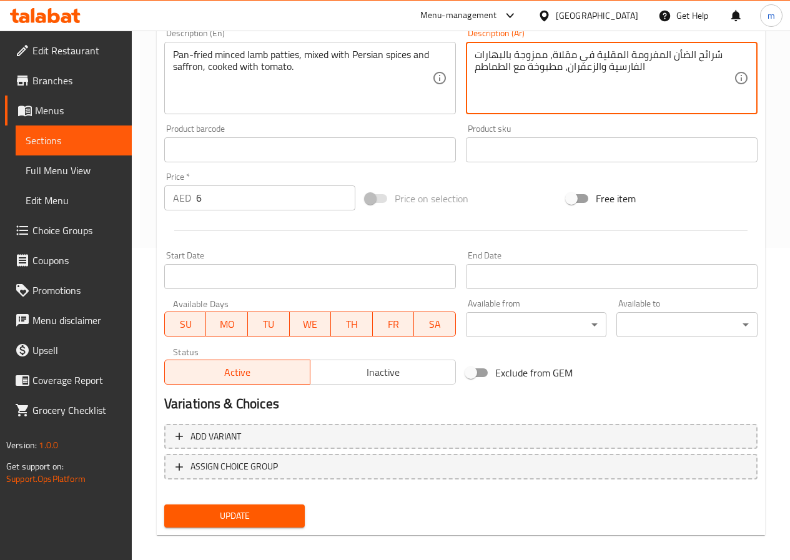
type textarea "شرائح الضأن المفرومة المقلية في مقلاة، ممزوجة بالبهارات الفارسية والزعفران، مطب…"
click at [263, 521] on span "Update" at bounding box center [234, 516] width 121 height 16
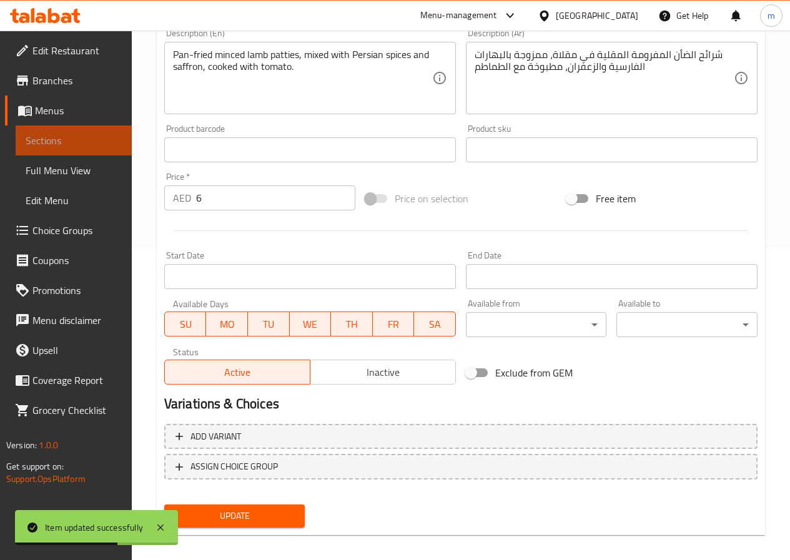
click at [66, 144] on span "Sections" at bounding box center [74, 140] width 96 height 15
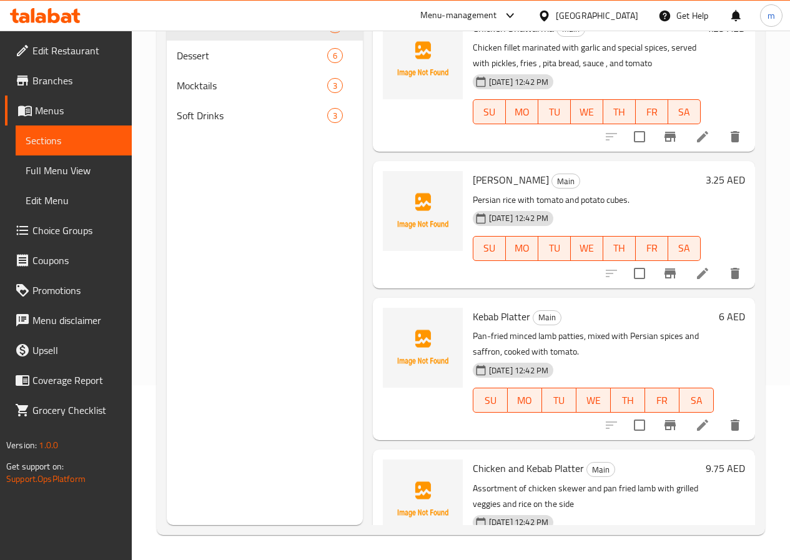
scroll to position [624, 0]
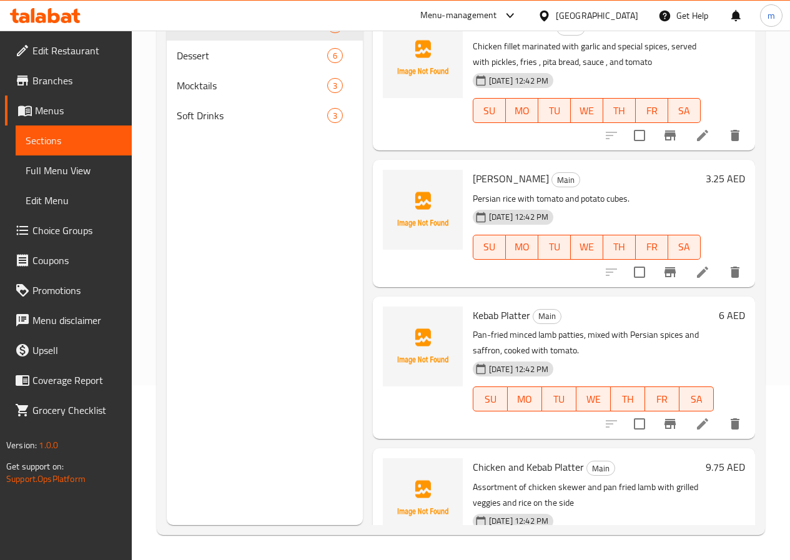
click at [685, 426] on li at bounding box center [702, 424] width 35 height 22
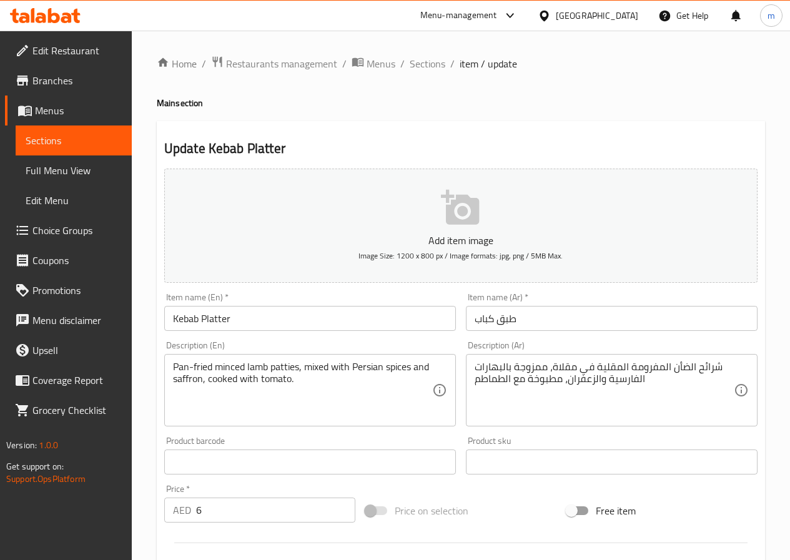
click at [79, 145] on span "Sections" at bounding box center [74, 140] width 96 height 15
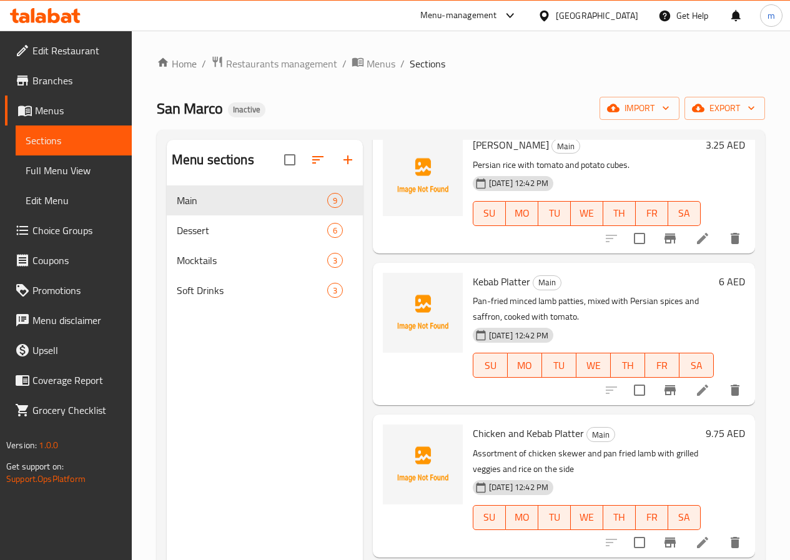
scroll to position [842, 0]
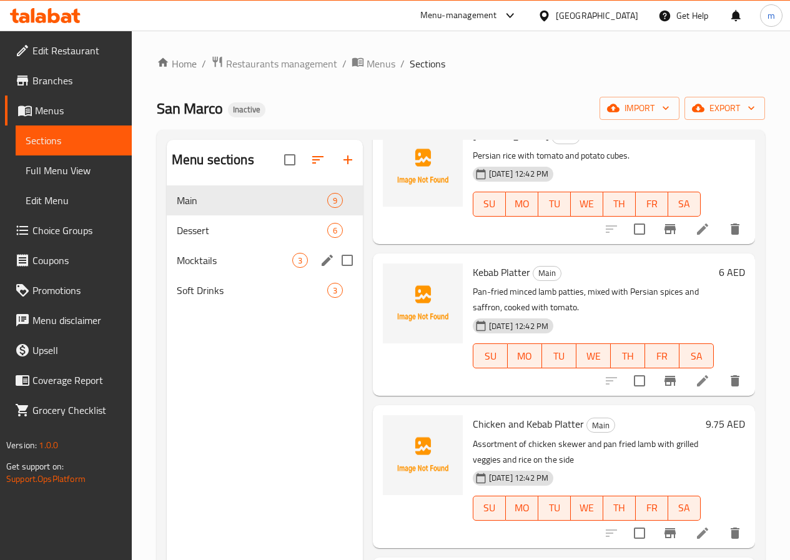
click at [225, 267] on div "Mocktails 3" at bounding box center [265, 260] width 196 height 30
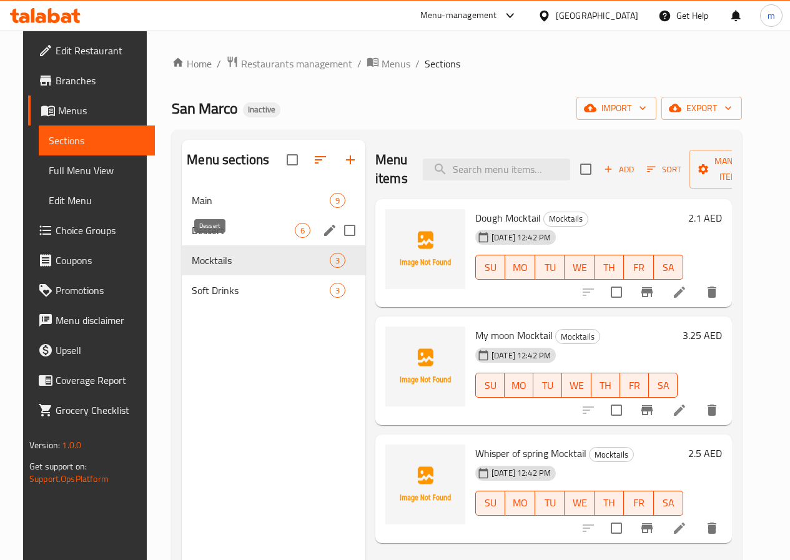
click at [215, 238] on span "Dessert" at bounding box center [243, 230] width 103 height 15
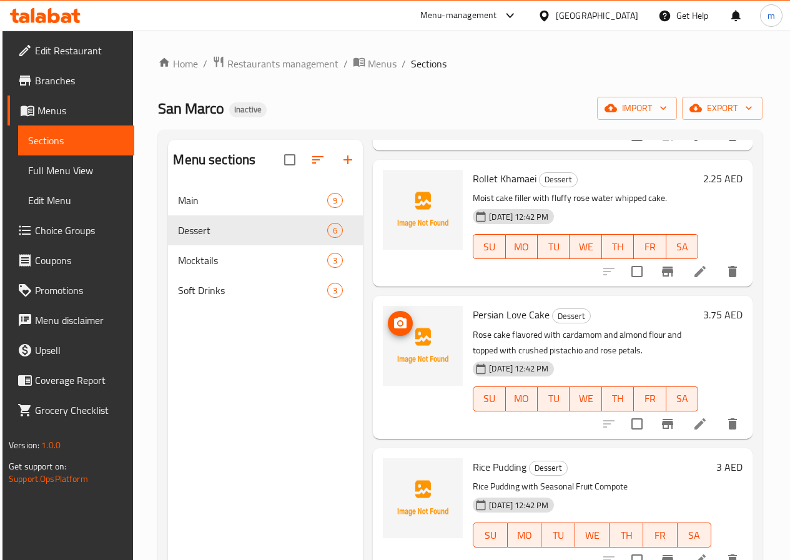
scroll to position [324, 0]
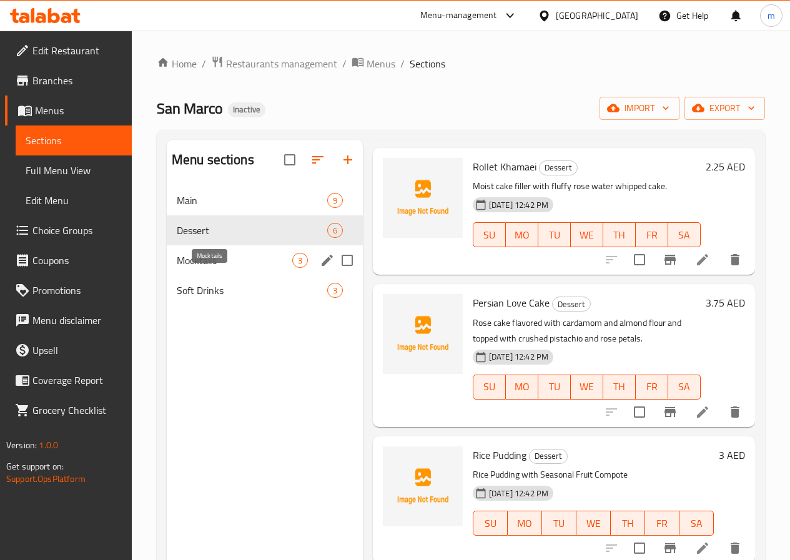
click at [214, 268] on span "Mocktails" at bounding box center [234, 260] width 115 height 15
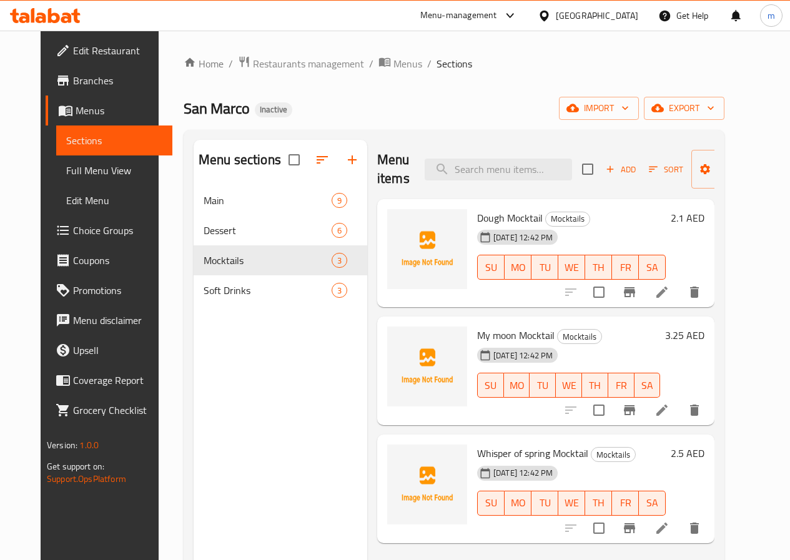
scroll to position [175, 0]
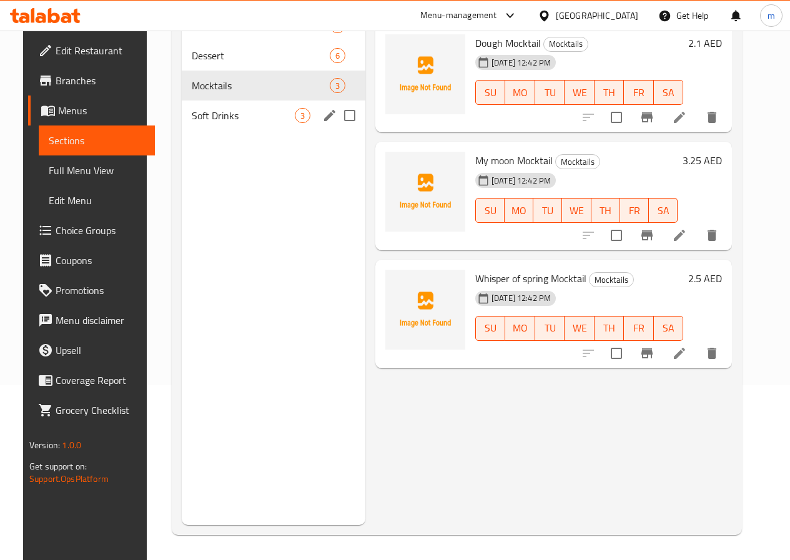
click at [212, 123] on span "Soft Drinks" at bounding box center [243, 115] width 103 height 15
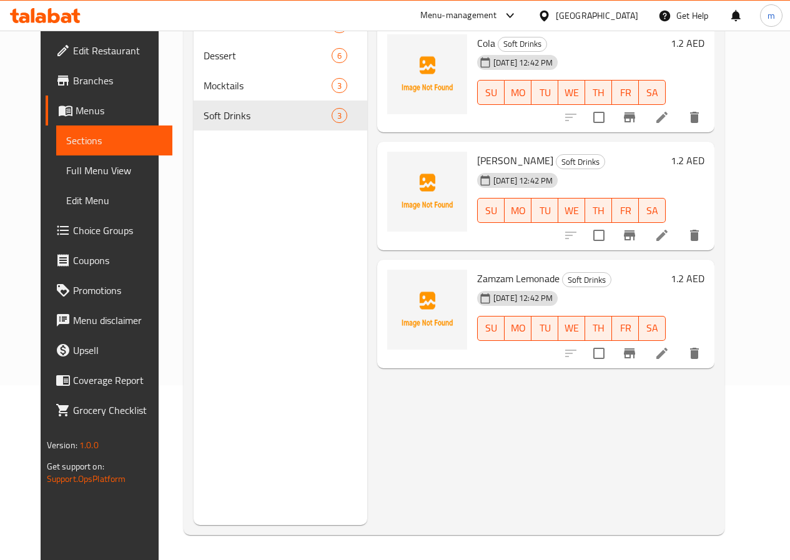
click at [73, 73] on span "Branches" at bounding box center [117, 80] width 89 height 15
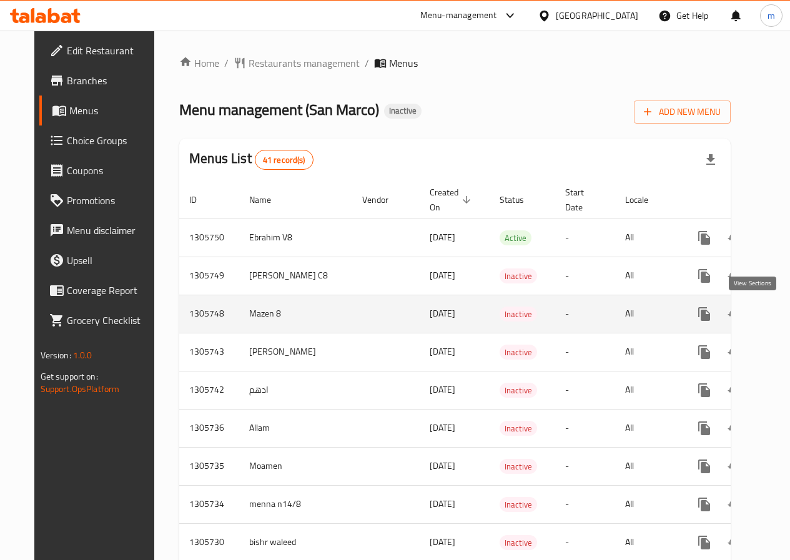
click at [789, 316] on icon "enhanced table" at bounding box center [794, 313] width 11 height 11
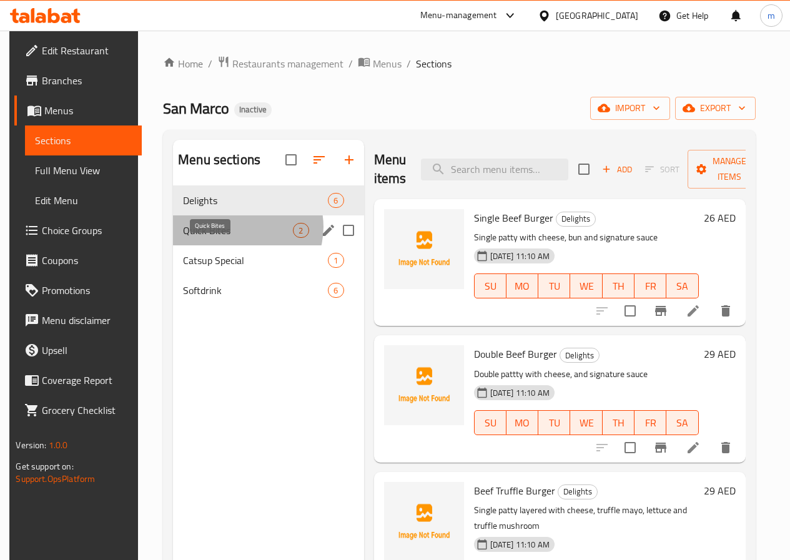
click at [235, 238] on span "Quick Bites" at bounding box center [238, 230] width 110 height 15
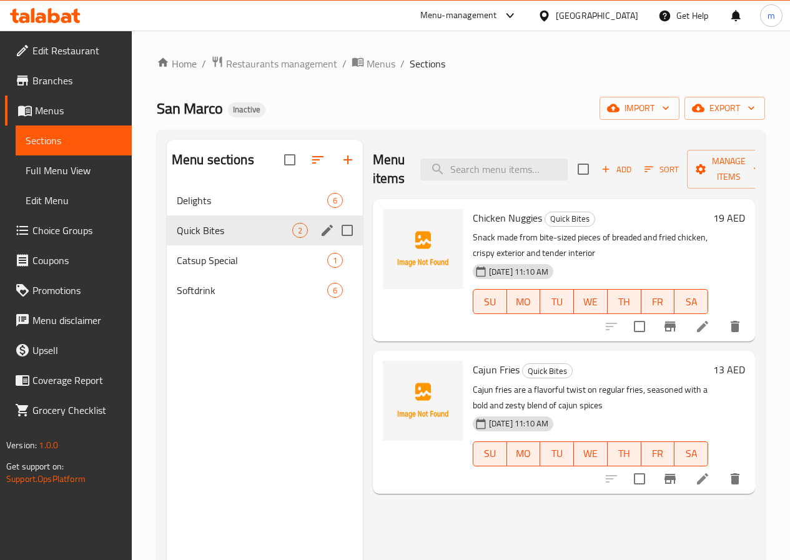
click at [320, 238] on icon "edit" at bounding box center [327, 230] width 15 height 15
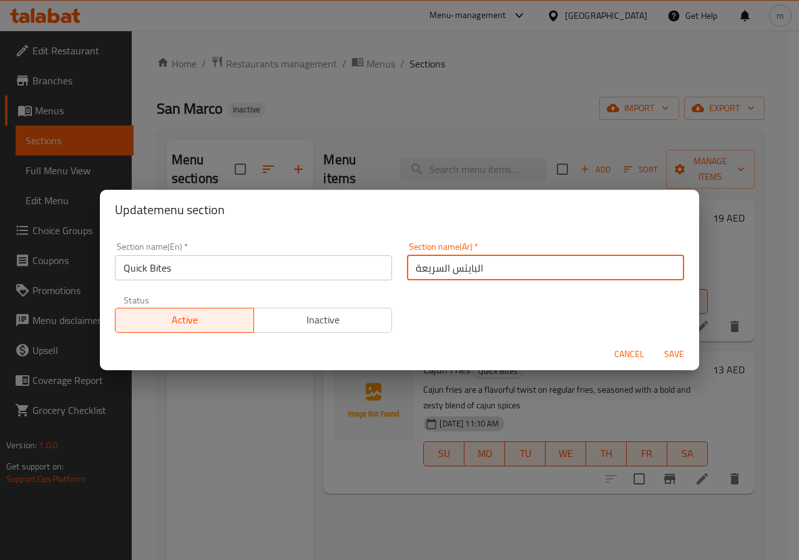
drag, startPoint x: 445, startPoint y: 268, endPoint x: 395, endPoint y: 277, distance: 50.6
click at [400, 277] on div "Section name(Ar)   * البايتس السريعة Section name(Ar) *" at bounding box center [546, 261] width 292 height 53
type input "البايتس"
drag, startPoint x: 424, startPoint y: 270, endPoint x: 310, endPoint y: 257, distance: 114.4
click at [310, 257] on div "Section name(En)   * Quick Bites Section name(En) * Section name(Ar)   * البايت…" at bounding box center [399, 288] width 584 height 106
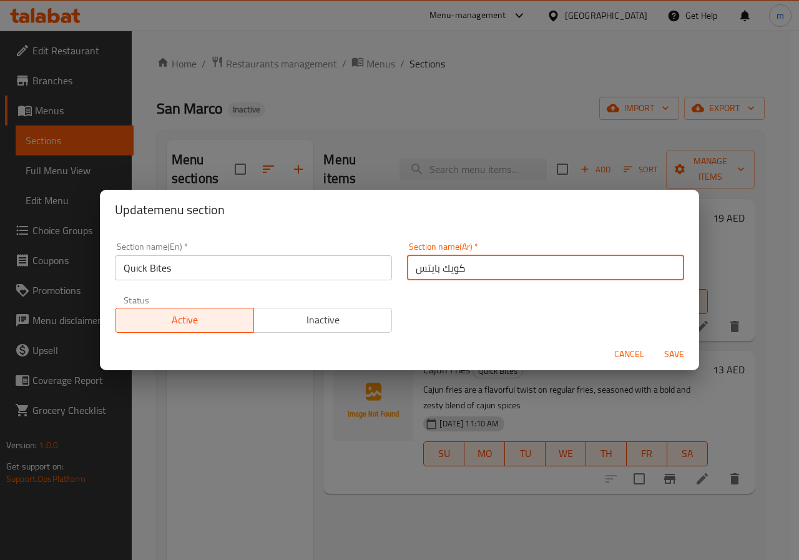
type input "كويك بايتس"
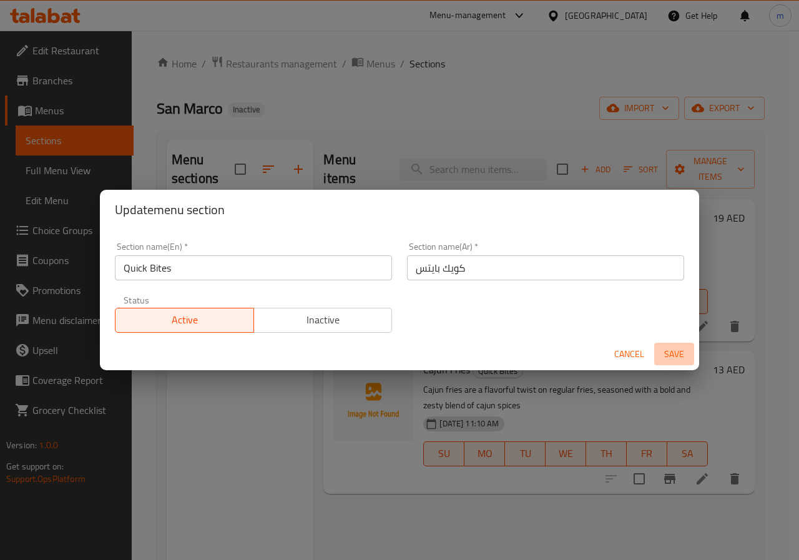
click at [667, 351] on span "Save" at bounding box center [674, 354] width 30 height 16
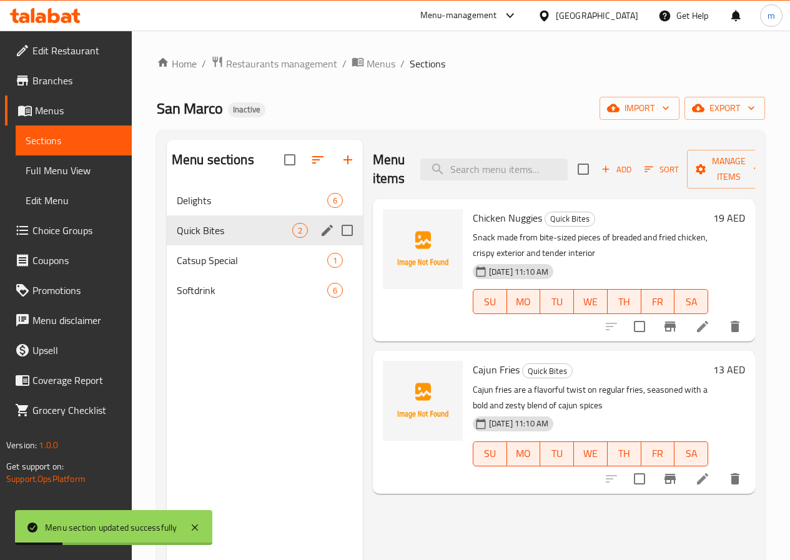
click at [82, 113] on span "Menus" at bounding box center [78, 110] width 87 height 15
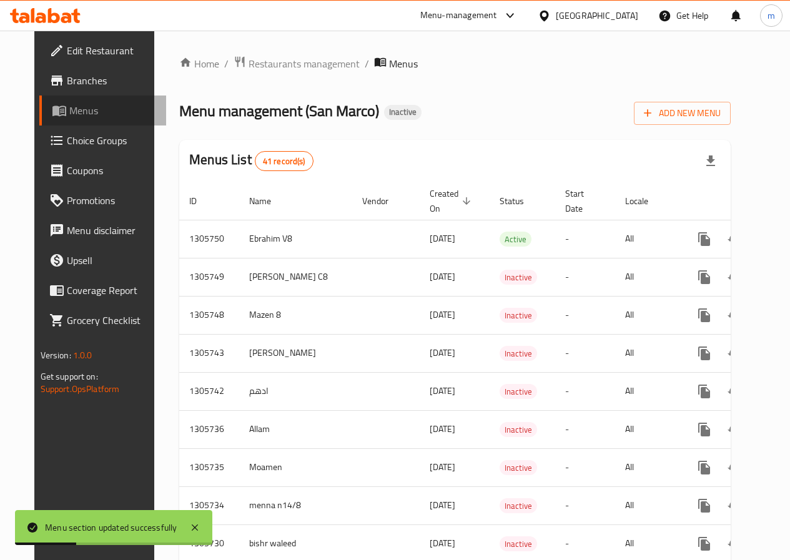
click at [82, 113] on span "Menus" at bounding box center [112, 110] width 87 height 15
